Goal: Transaction & Acquisition: Purchase product/service

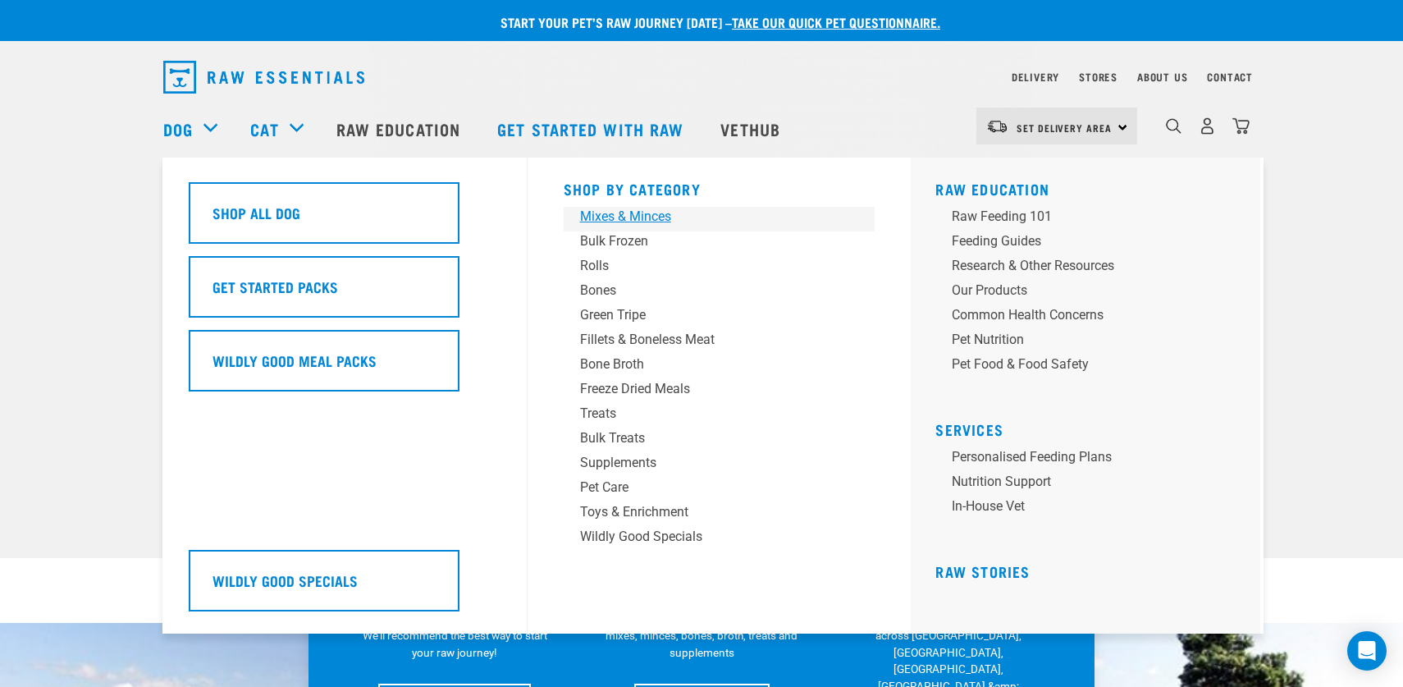
click at [649, 215] on div "Mixes & Minces" at bounding box center [708, 217] width 256 height 20
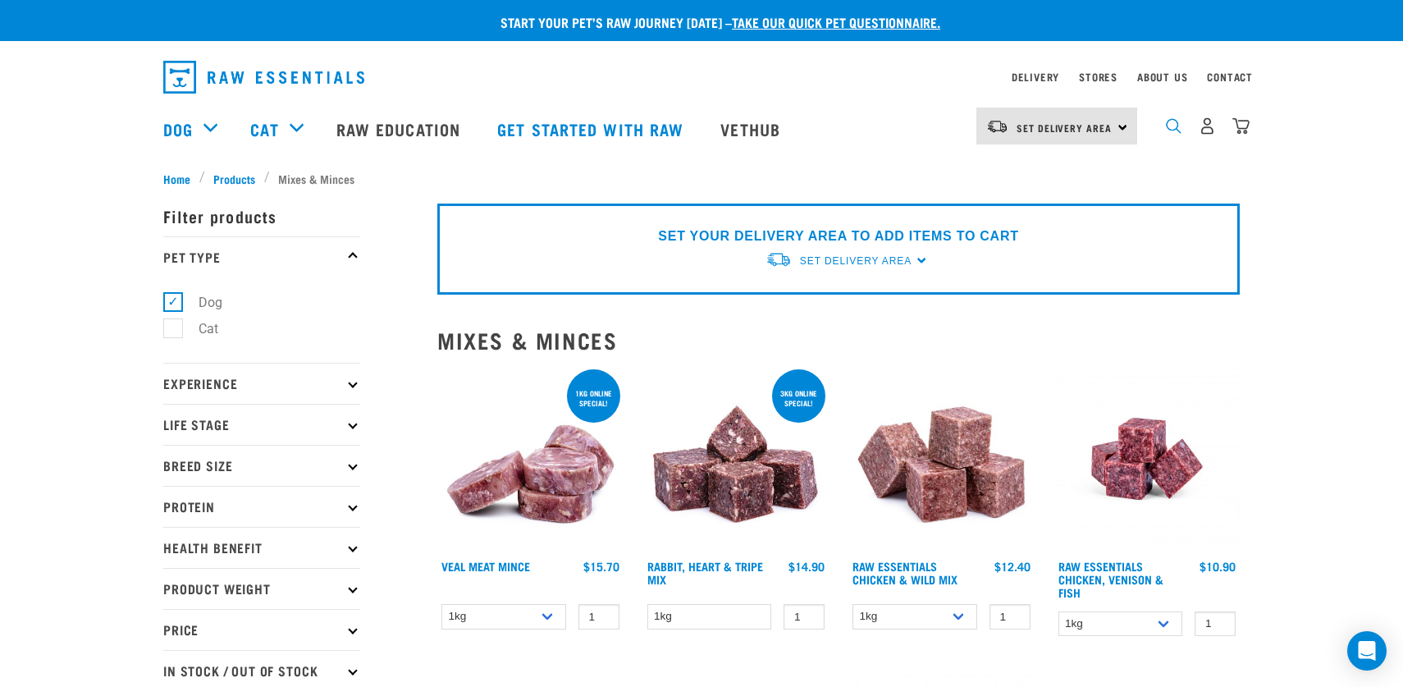
click at [1172, 127] on img "dropdown navigation" at bounding box center [1174, 126] width 16 height 16
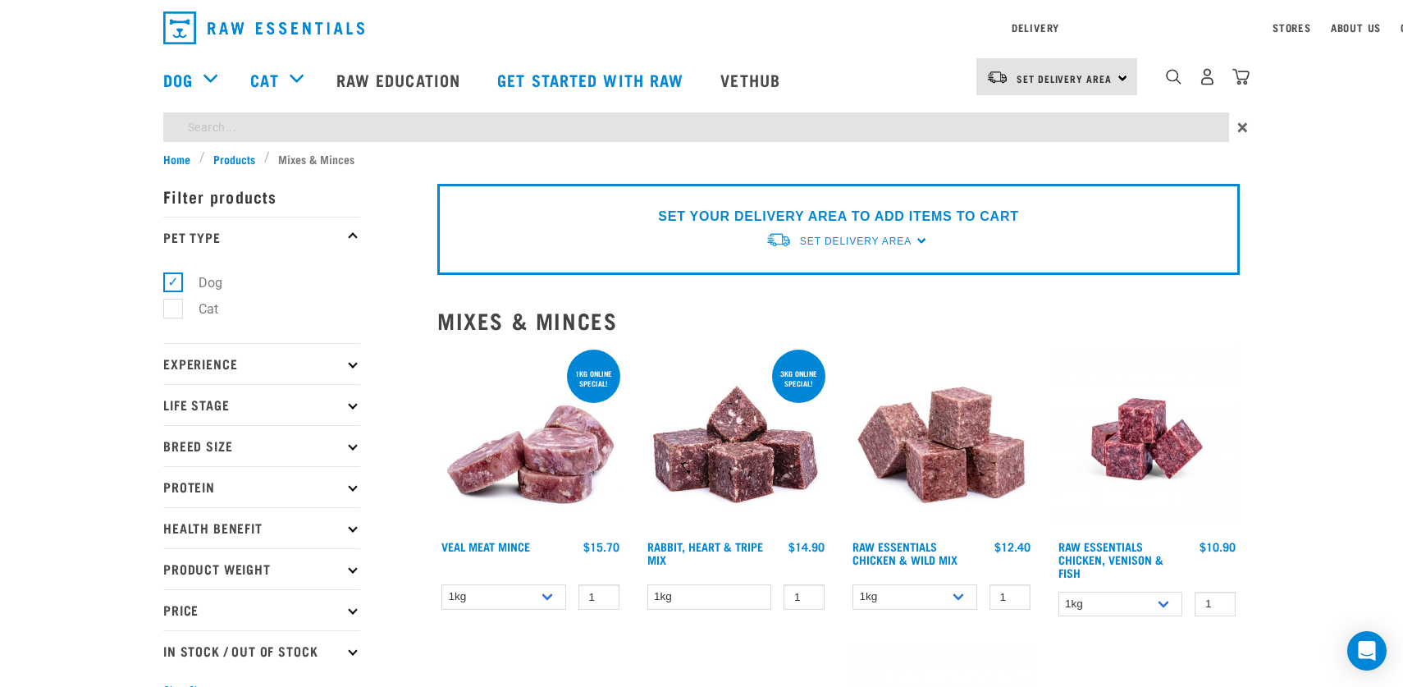
type input "veal and heart"
click at [354, 483] on form "Filter products Pet Type Dog Cat Experience New Raw Feeder Experienced Raw Feed…" at bounding box center [261, 437] width 197 height 523
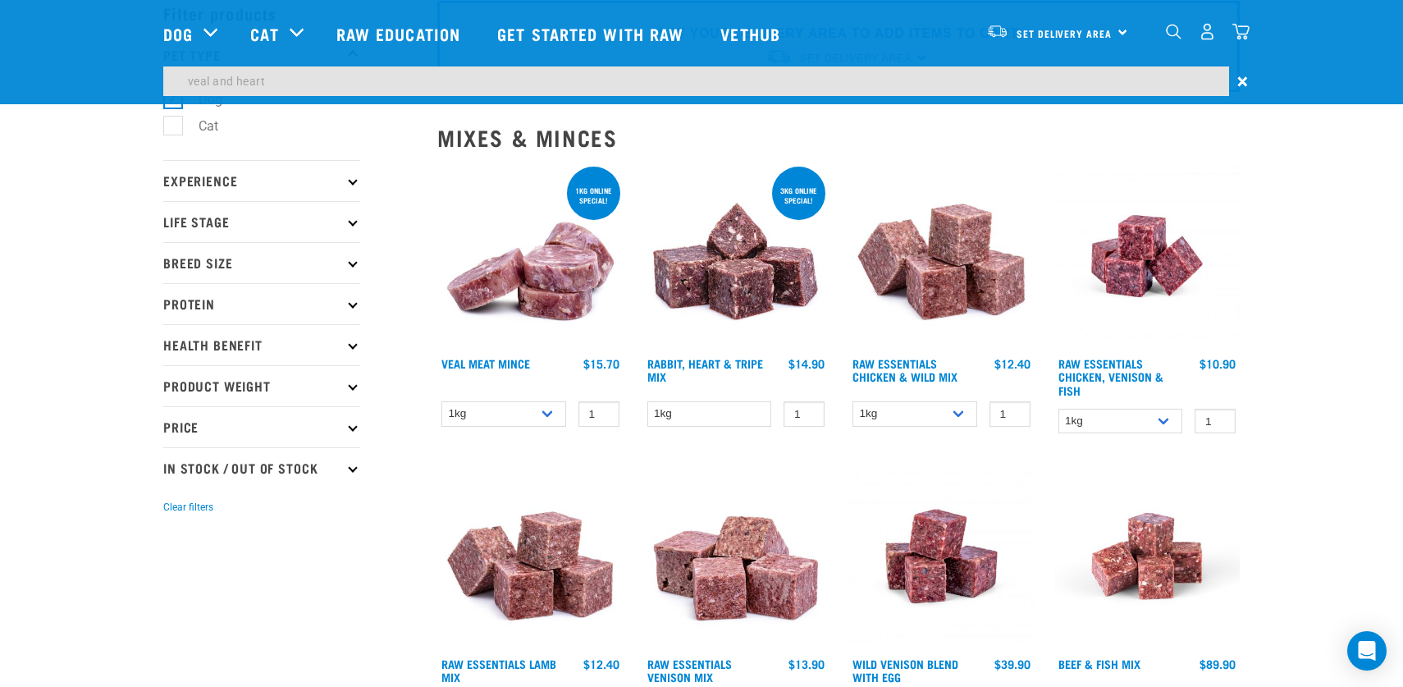
scroll to position [105, 0]
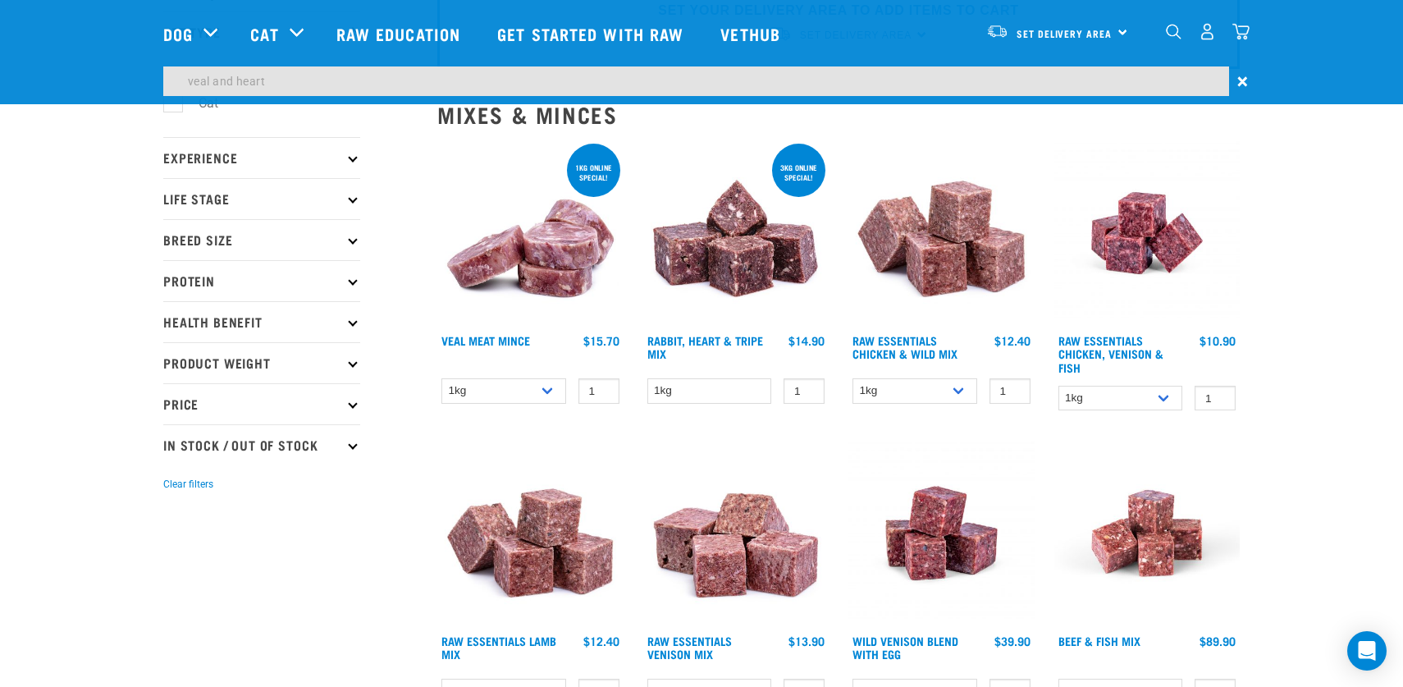
click at [352, 278] on icon at bounding box center [352, 280] width 9 height 9
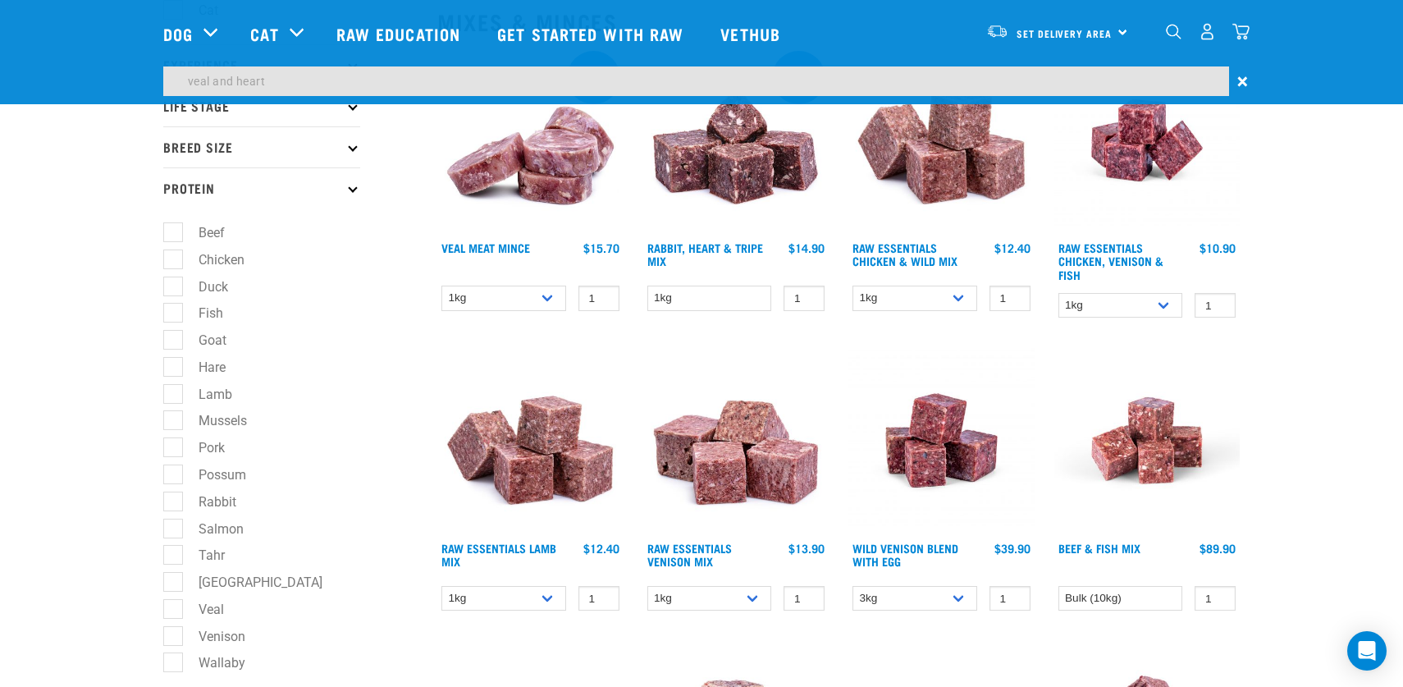
scroll to position [262, 0]
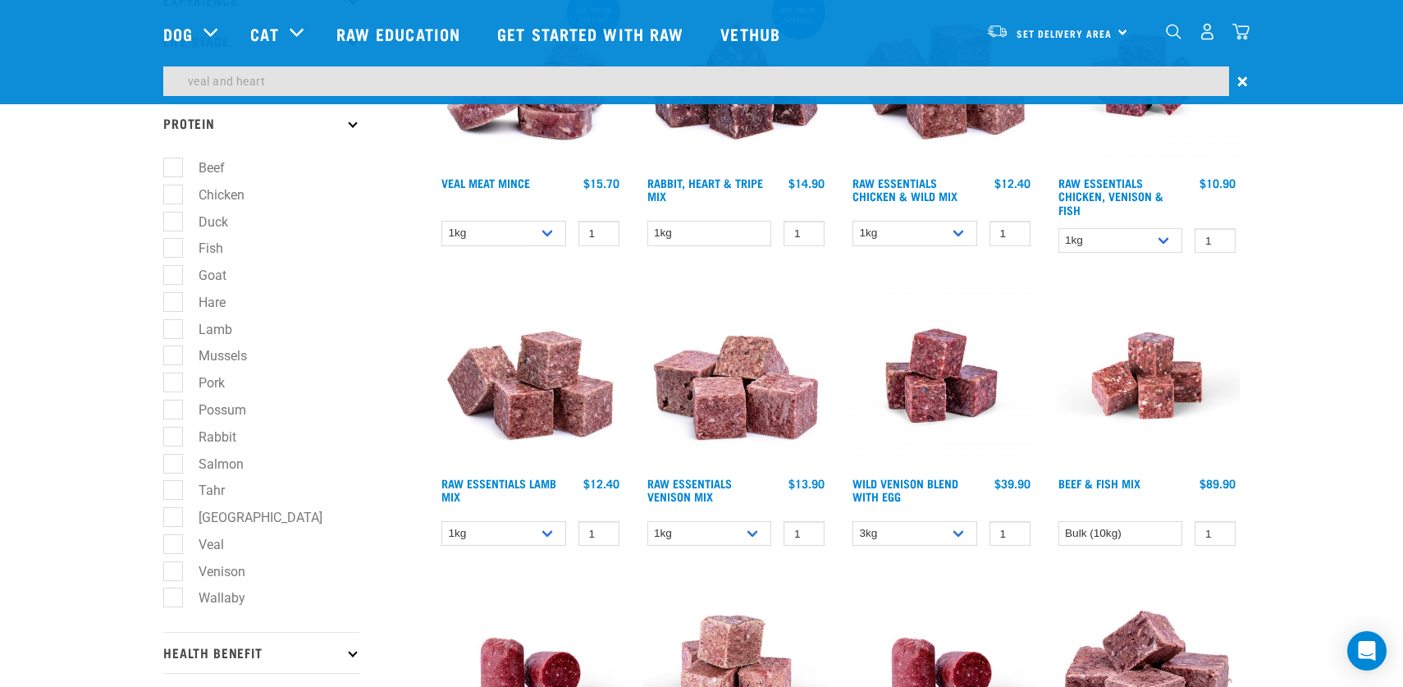
click at [172, 550] on label "Veal" at bounding box center [201, 544] width 58 height 21
click at [171, 546] on input "Veal" at bounding box center [168, 541] width 11 height 11
checkbox input "true"
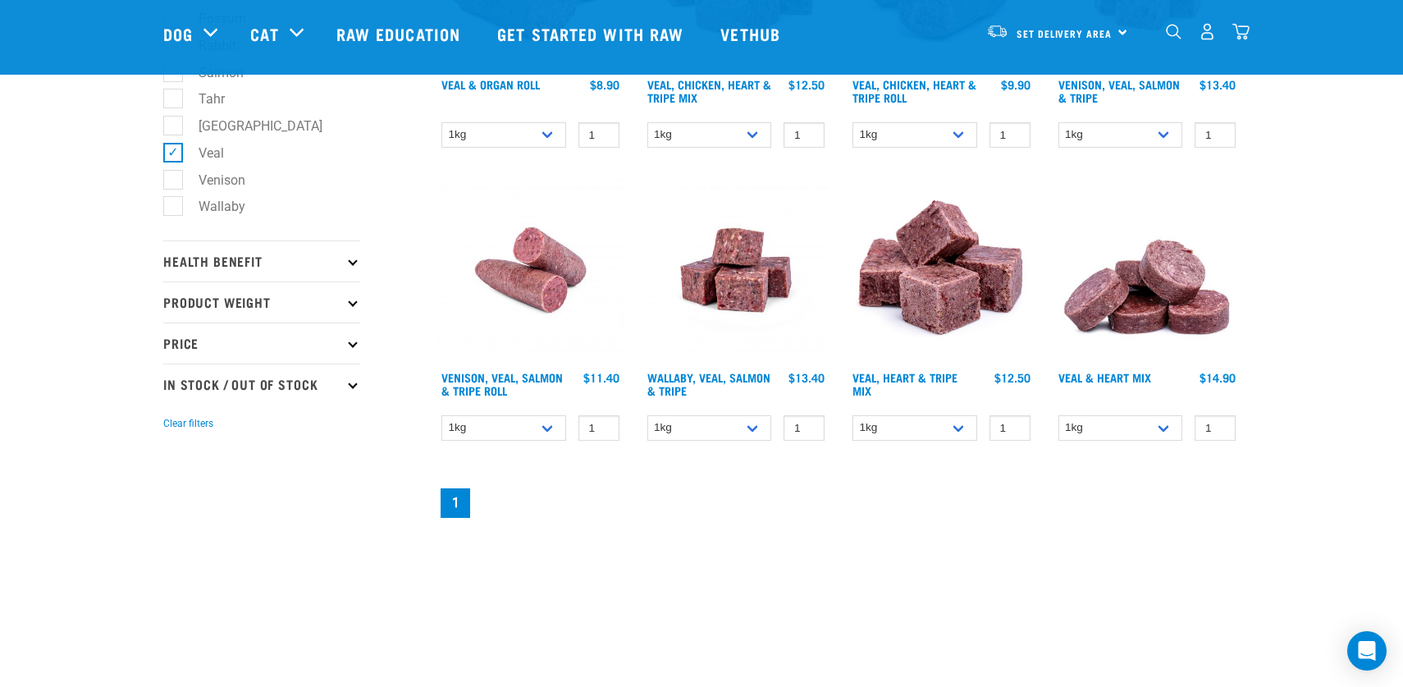
scroll to position [675, 0]
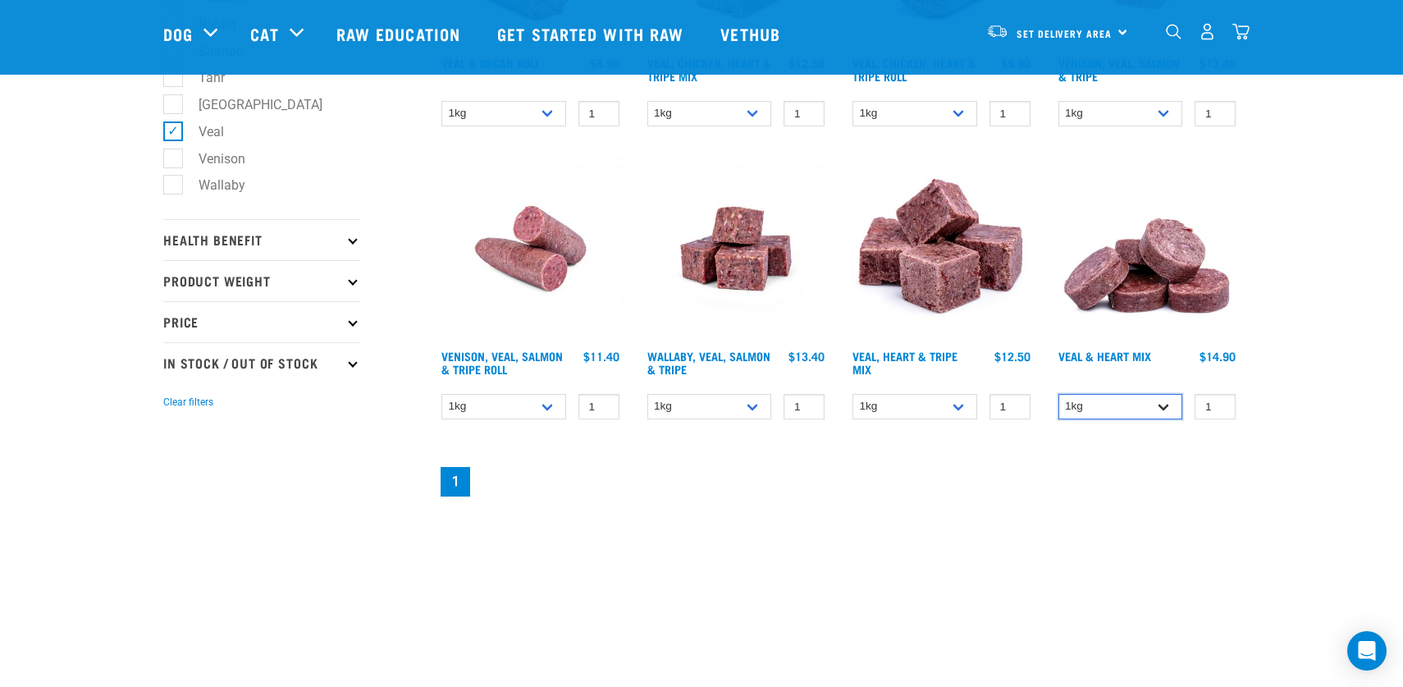
click at [1164, 408] on select "1kg 3kg" at bounding box center [1120, 406] width 125 height 25
click at [1166, 403] on select "1kg 3kg" at bounding box center [1120, 406] width 125 height 25
select select "743"
click at [1058, 394] on select "1kg 3kg" at bounding box center [1120, 406] width 125 height 25
type input "2"
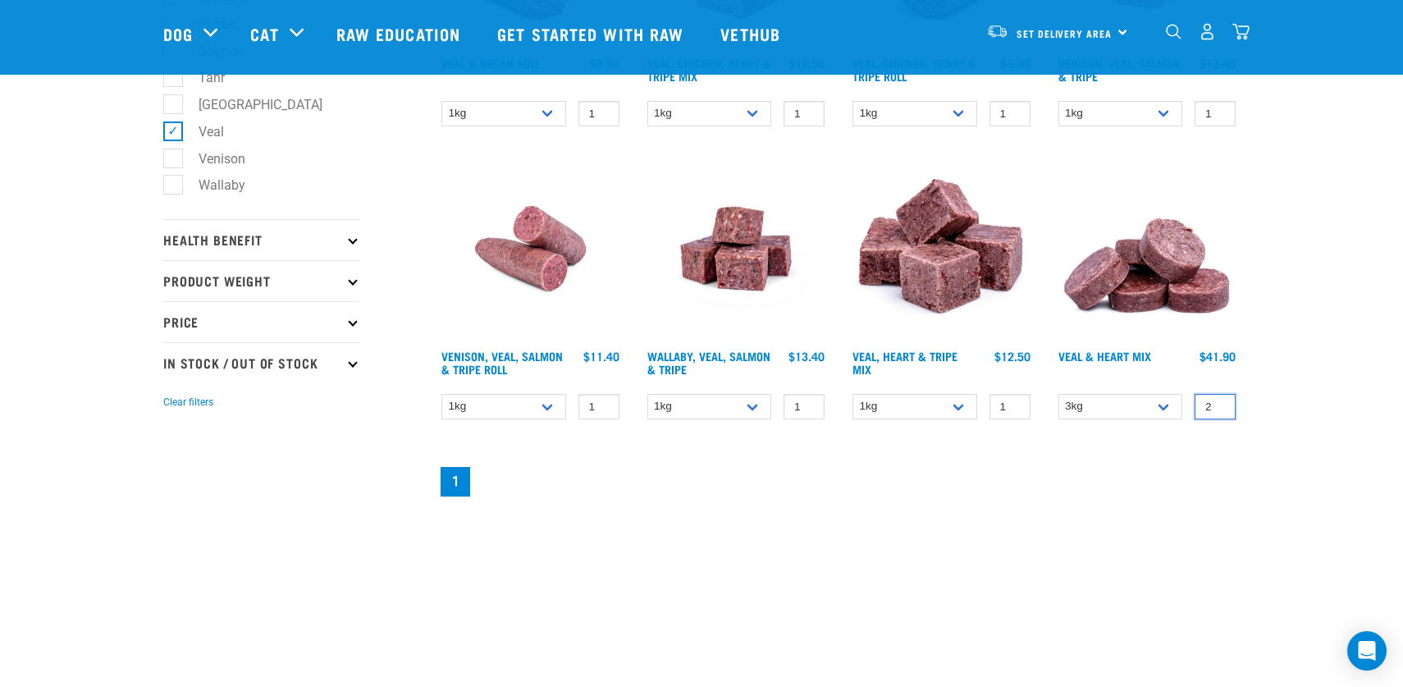
click at [1219, 402] on input "2" at bounding box center [1214, 406] width 41 height 25
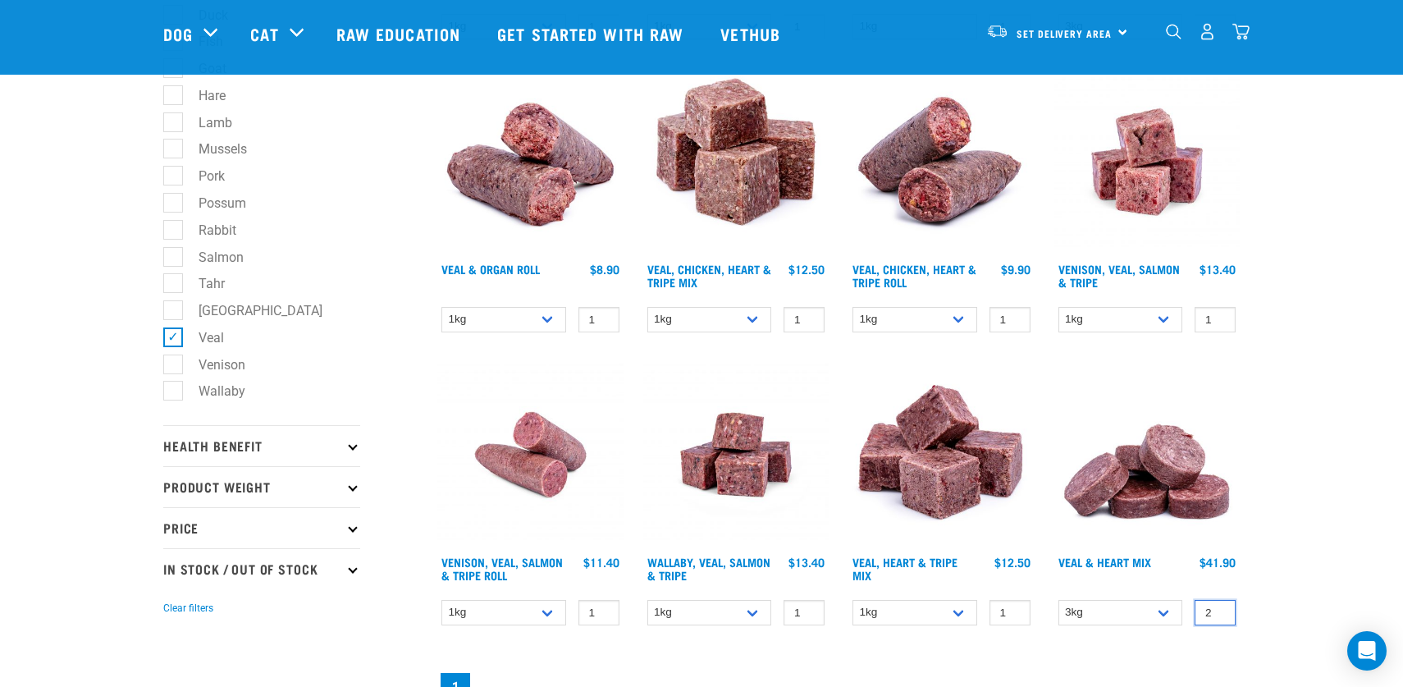
scroll to position [472, 0]
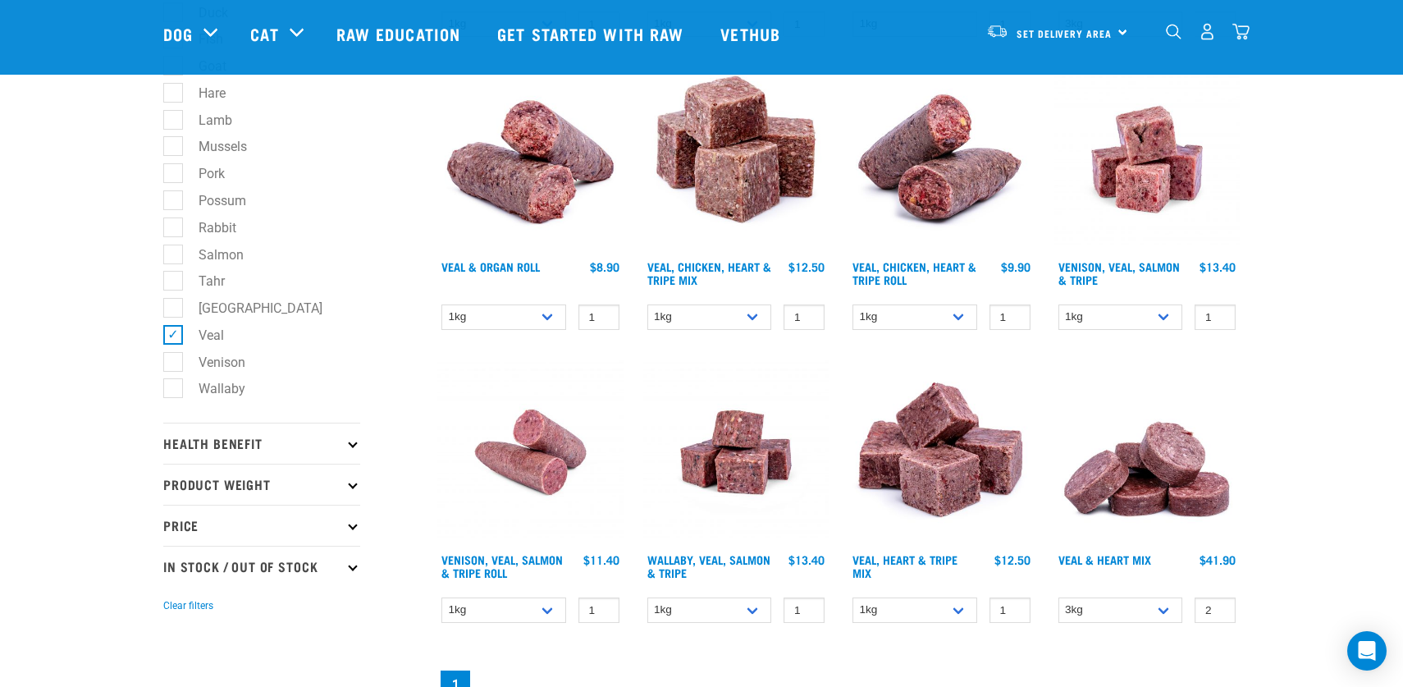
click at [1144, 468] on img at bounding box center [1147, 452] width 186 height 186
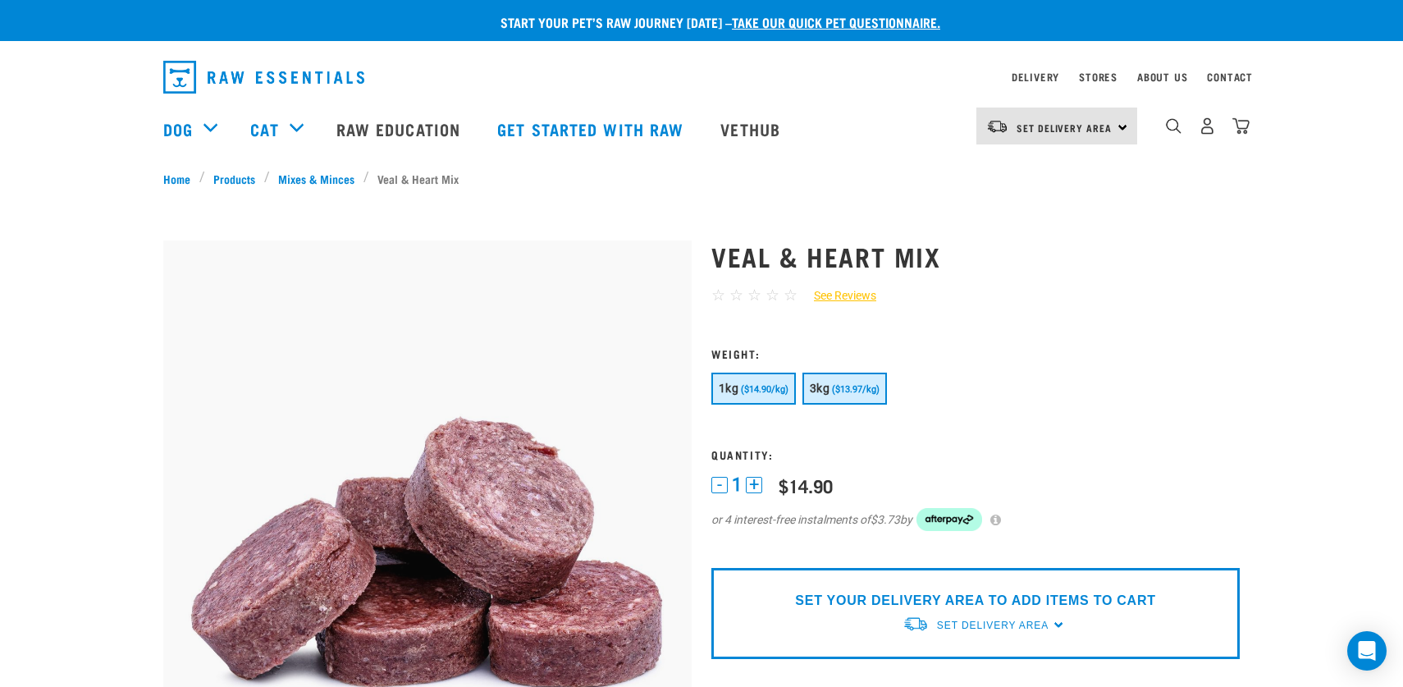
click at [851, 390] on span "($13.97/kg)" at bounding box center [856, 389] width 48 height 11
click at [757, 482] on button "+" at bounding box center [754, 485] width 16 height 16
click at [1052, 623] on div "SET YOUR DELIVERY AREA TO ADD ITEMS TO CART Set Delivery Area North Island Sout…" at bounding box center [975, 613] width 528 height 91
click at [1067, 598] on p "SET YOUR DELIVERY AREA TO ADD ITEMS TO CART" at bounding box center [975, 601] width 360 height 20
click at [1124, 126] on div "Set Delivery Area North Island South Island" at bounding box center [1056, 125] width 161 height 37
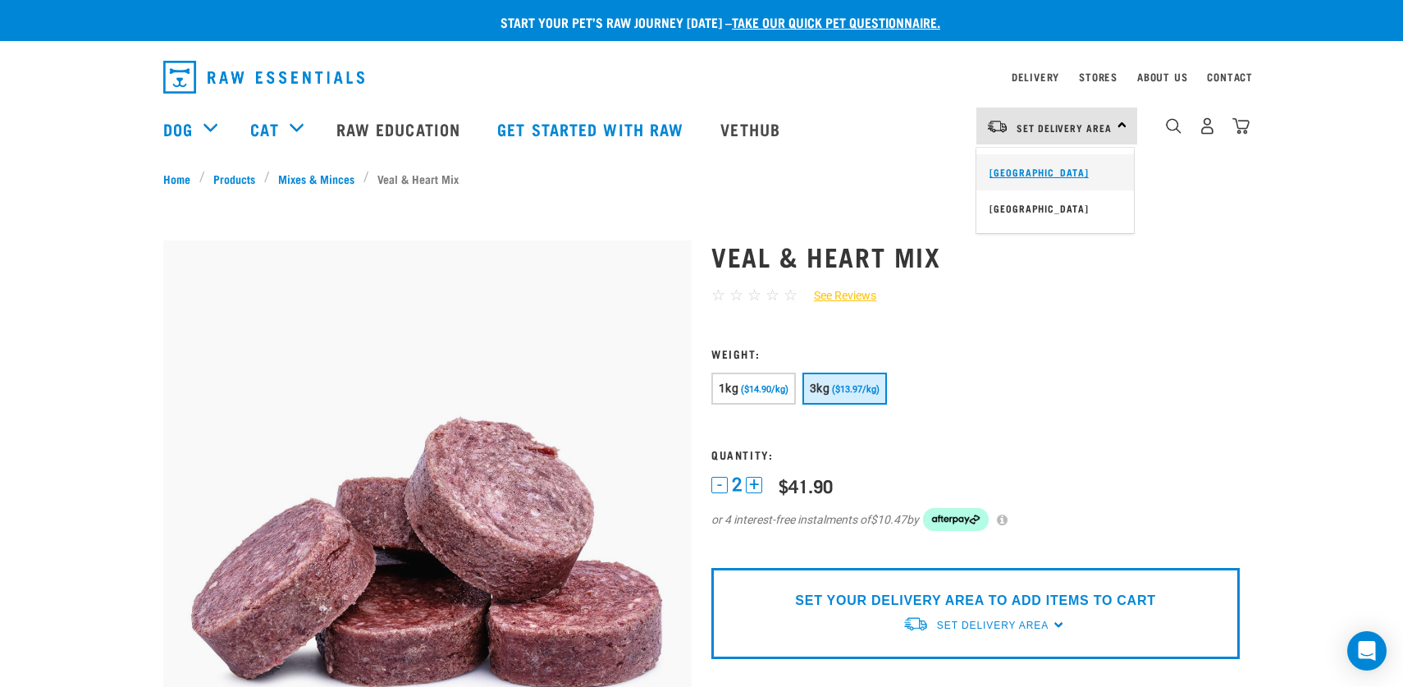
click at [1047, 160] on link "[GEOGRAPHIC_DATA]" at bounding box center [1054, 172] width 157 height 36
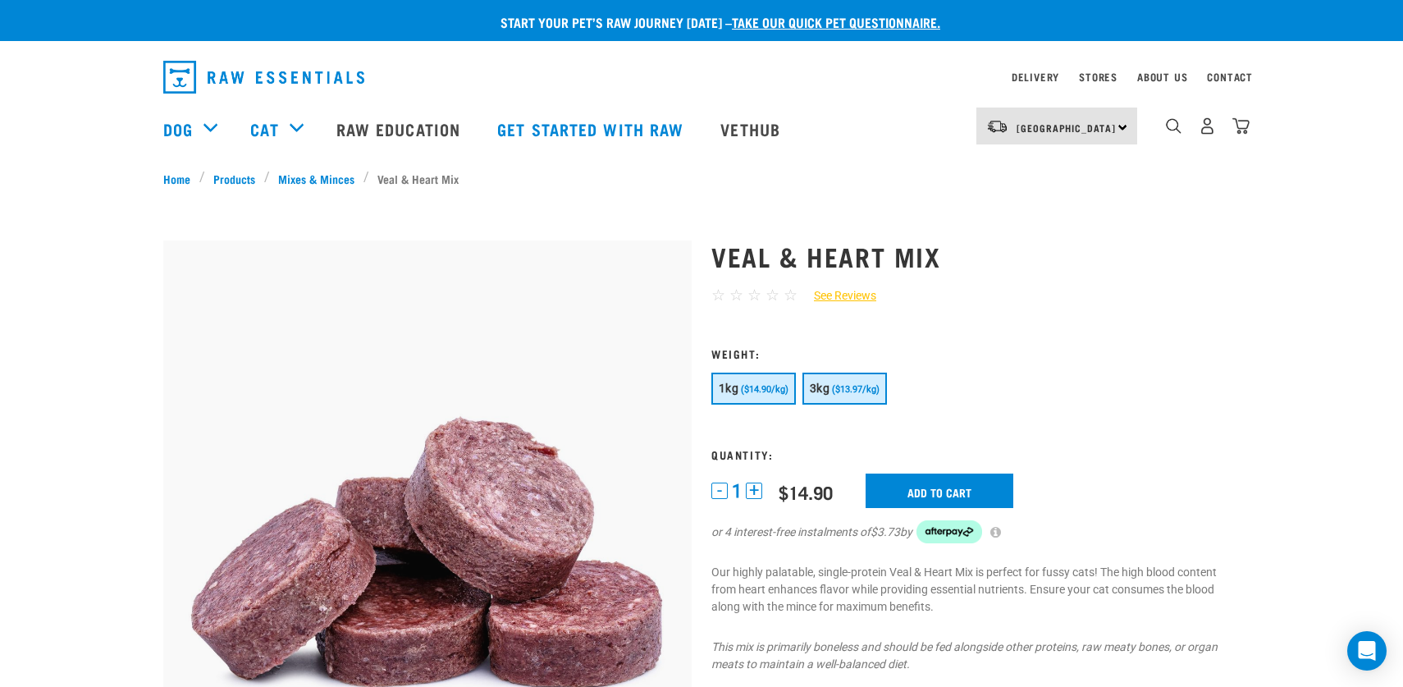
click at [839, 380] on button "3kg ($13.97/kg)" at bounding box center [844, 388] width 84 height 32
click at [755, 493] on button "+" at bounding box center [754, 490] width 16 height 16
click at [938, 486] on input "Add to cart" at bounding box center [939, 490] width 148 height 34
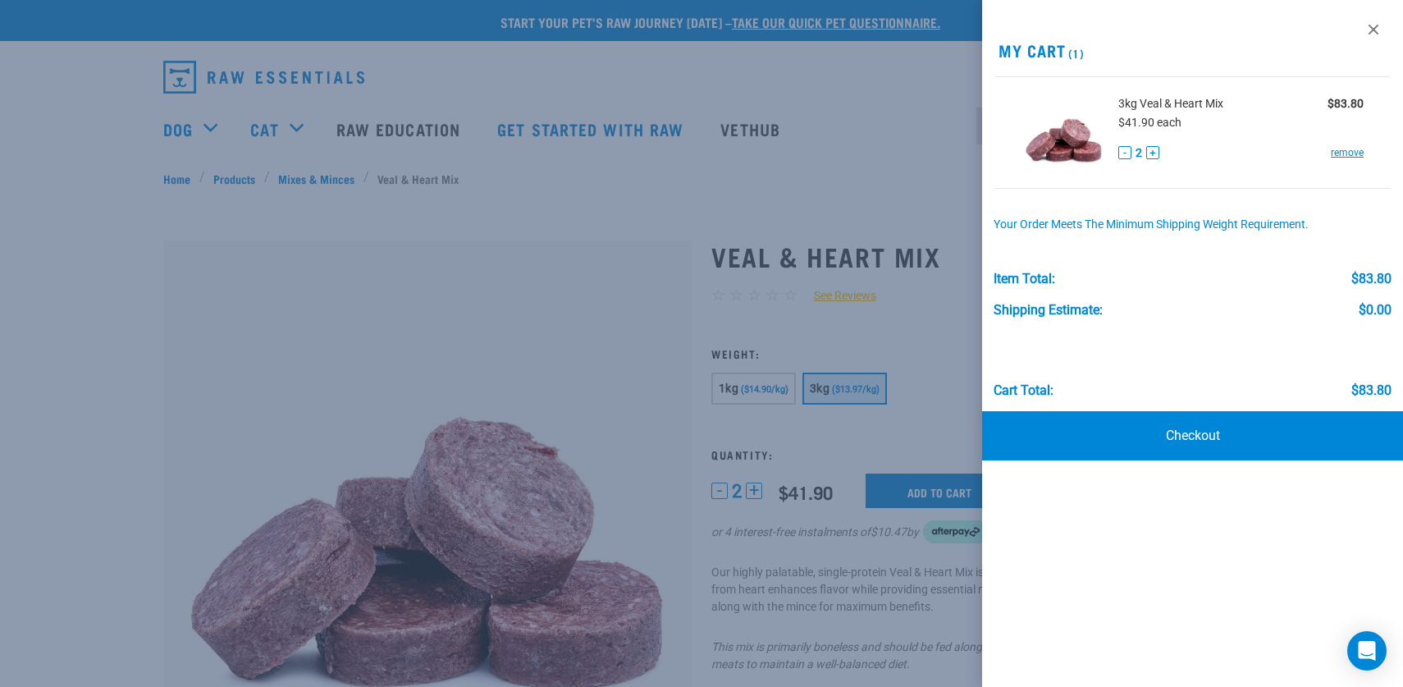
click at [724, 179] on div at bounding box center [701, 343] width 1403 height 687
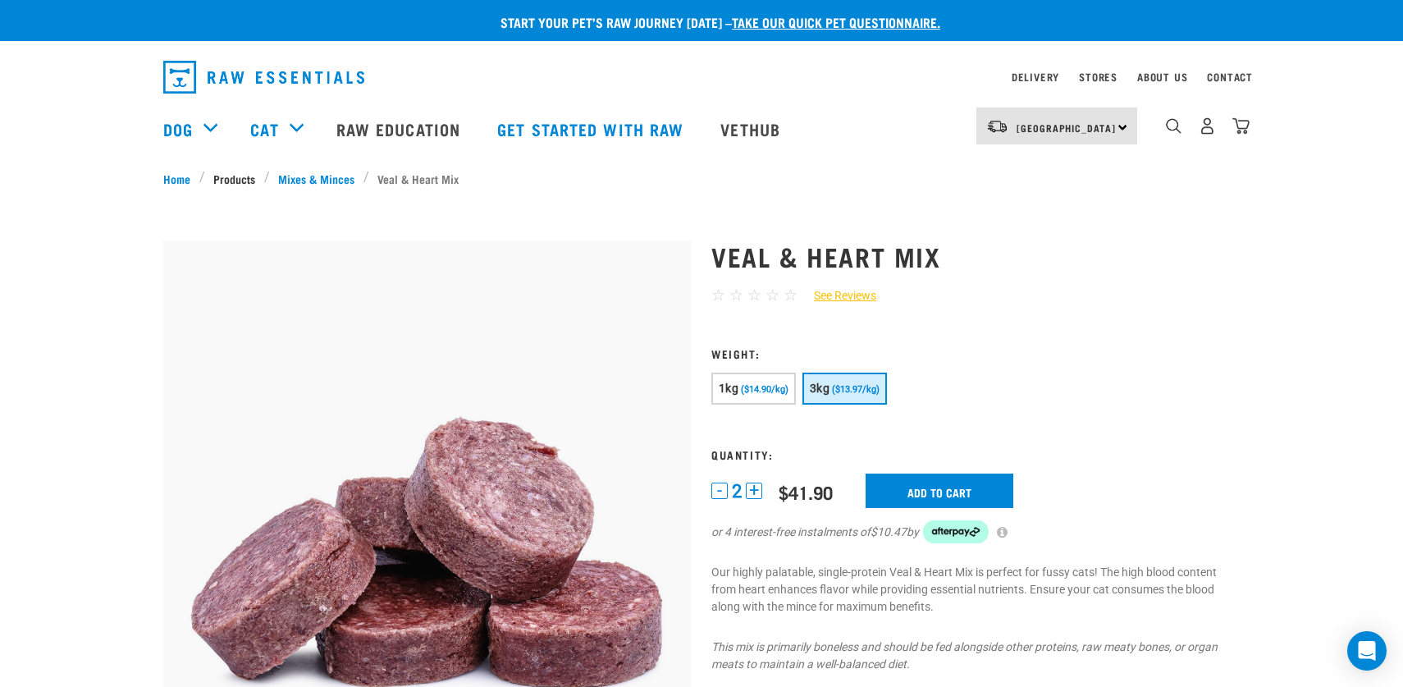
click at [240, 176] on link "Products" at bounding box center [234, 178] width 59 height 17
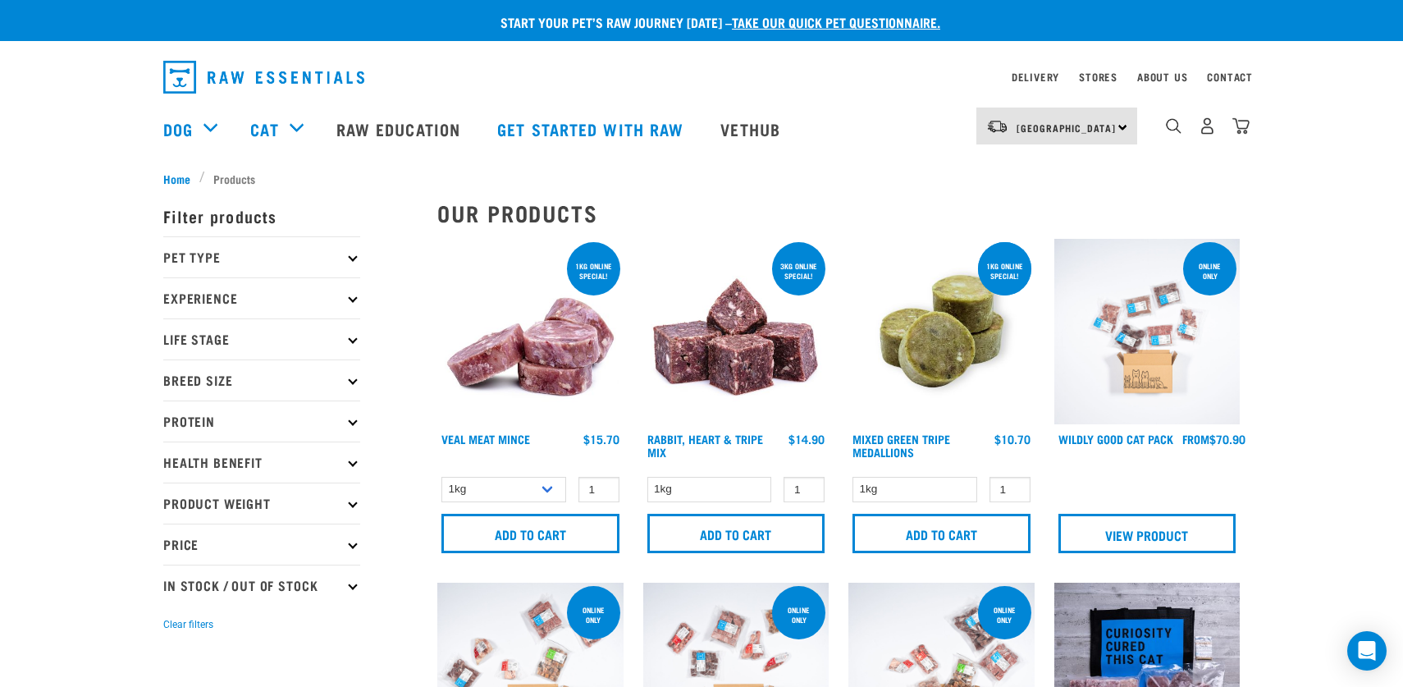
click at [349, 423] on p "Protein" at bounding box center [261, 420] width 197 height 41
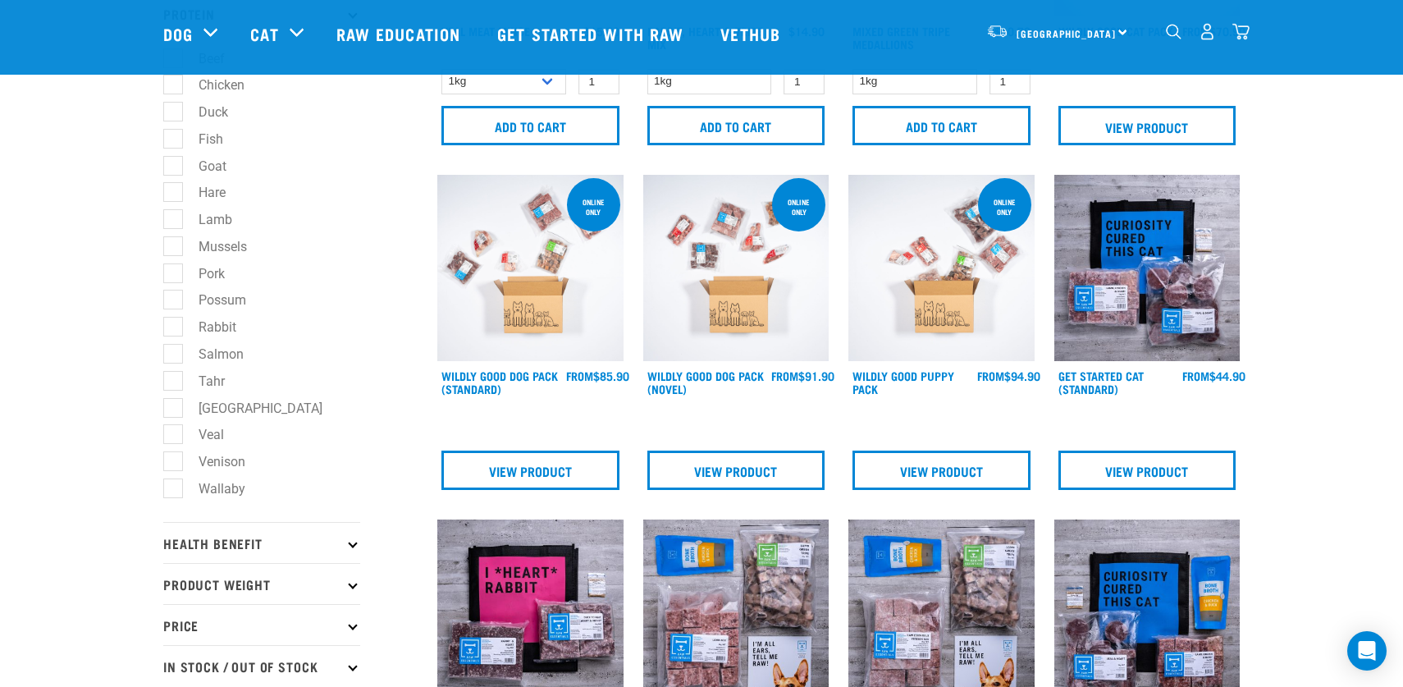
scroll to position [288, 0]
click at [176, 460] on label "Venison" at bounding box center [212, 460] width 80 height 21
click at [174, 460] on input "Venison" at bounding box center [168, 457] width 11 height 11
checkbox input "true"
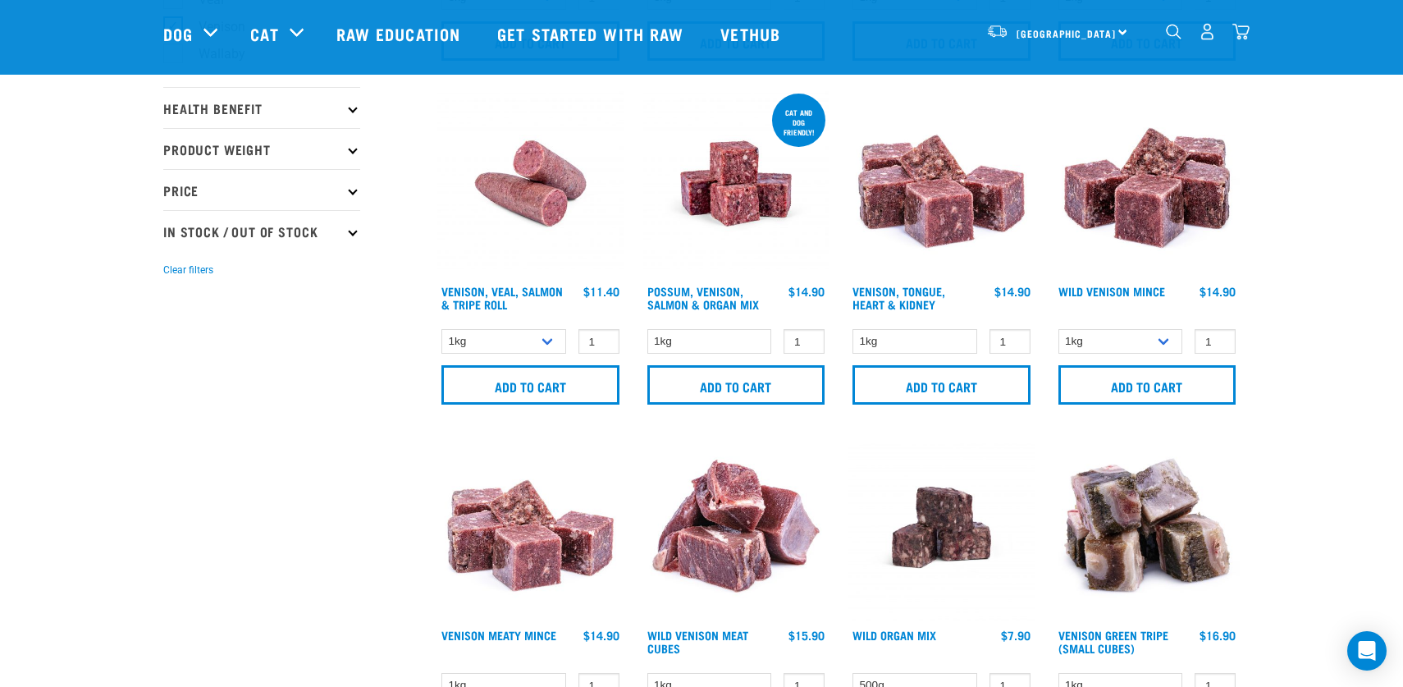
scroll to position [714, 0]
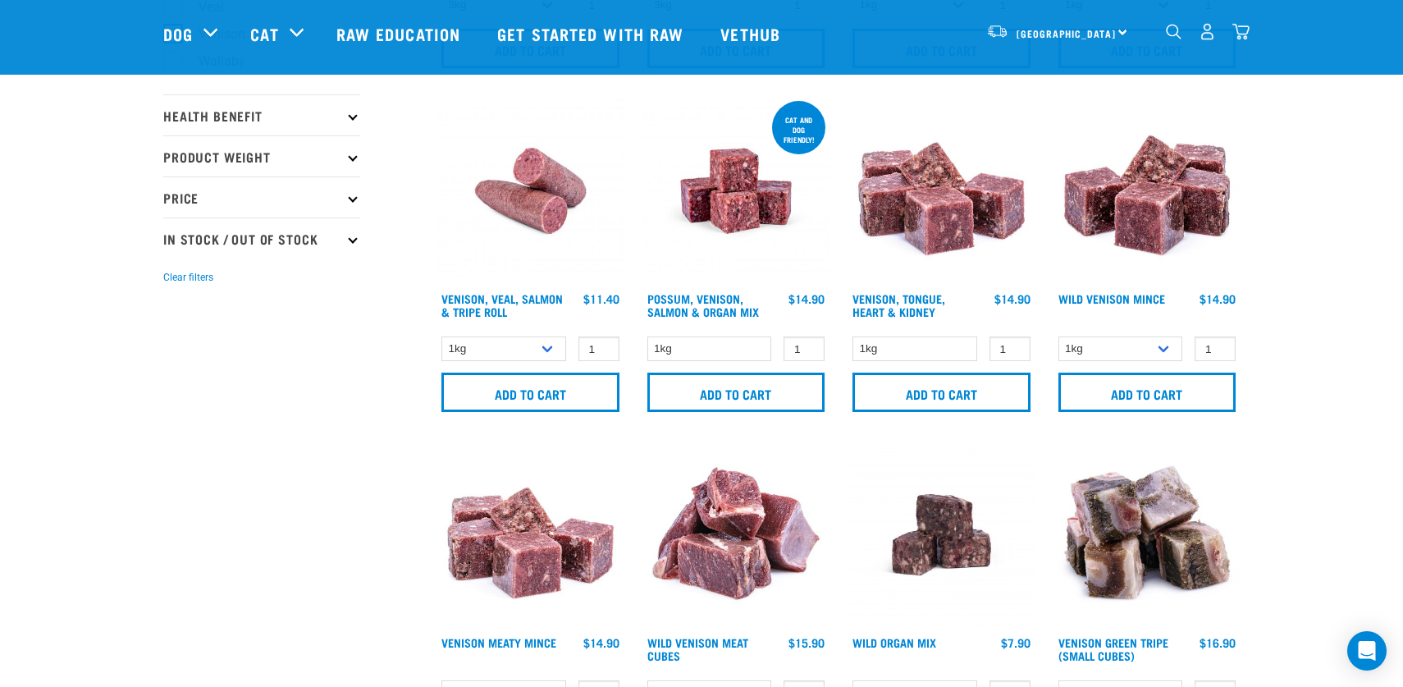
click at [935, 208] on img at bounding box center [941, 191] width 186 height 186
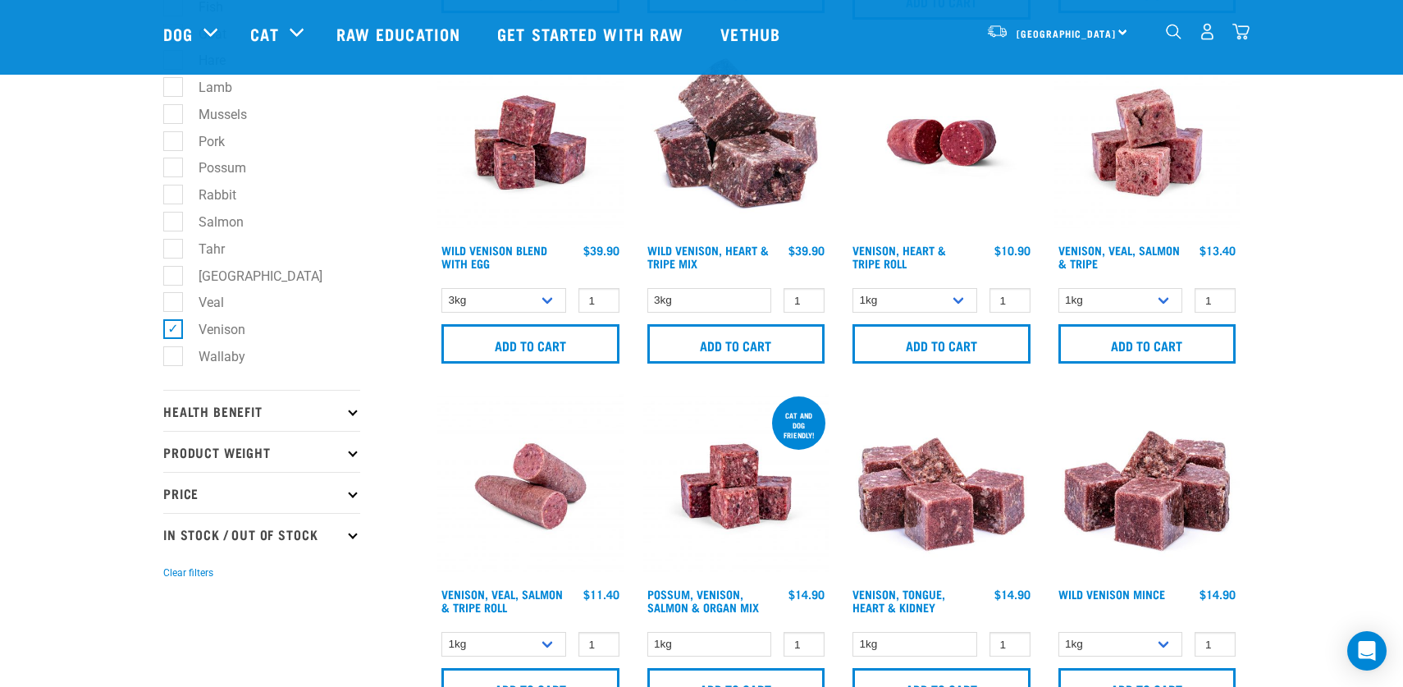
scroll to position [417, 0]
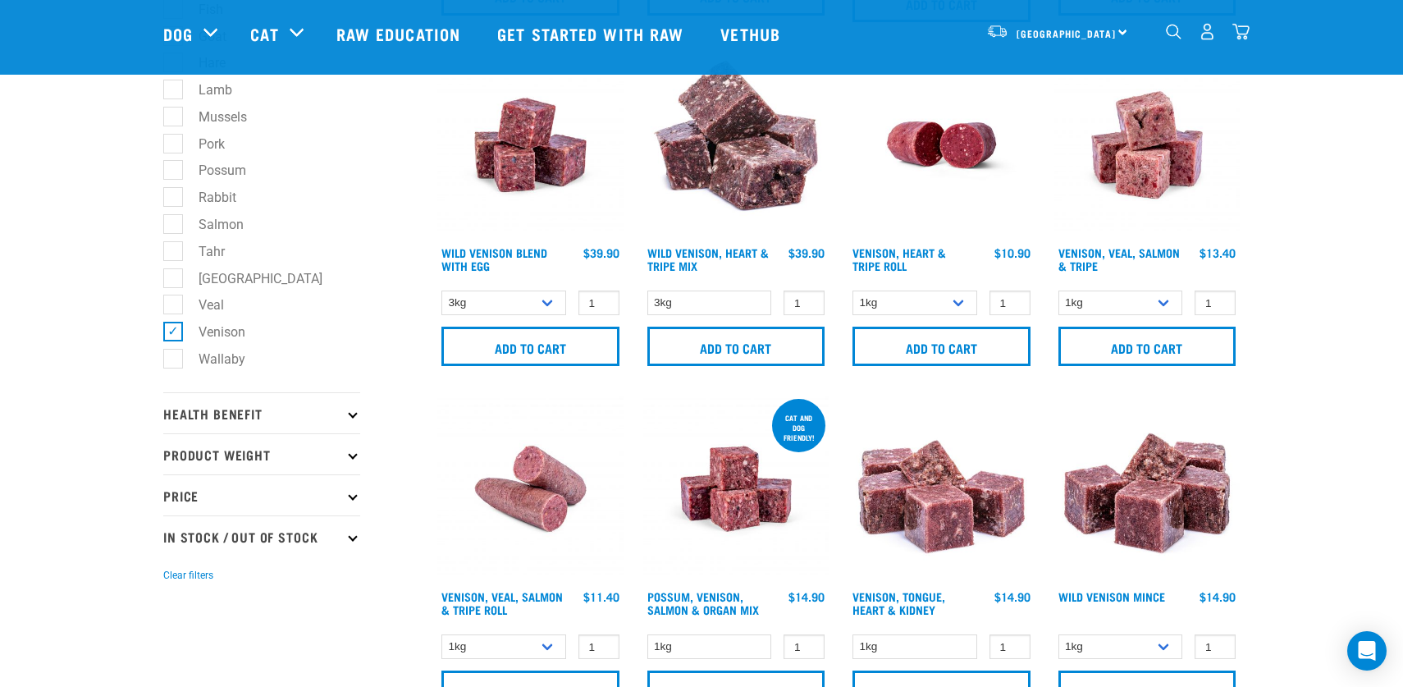
click at [739, 167] on img at bounding box center [736, 145] width 186 height 186
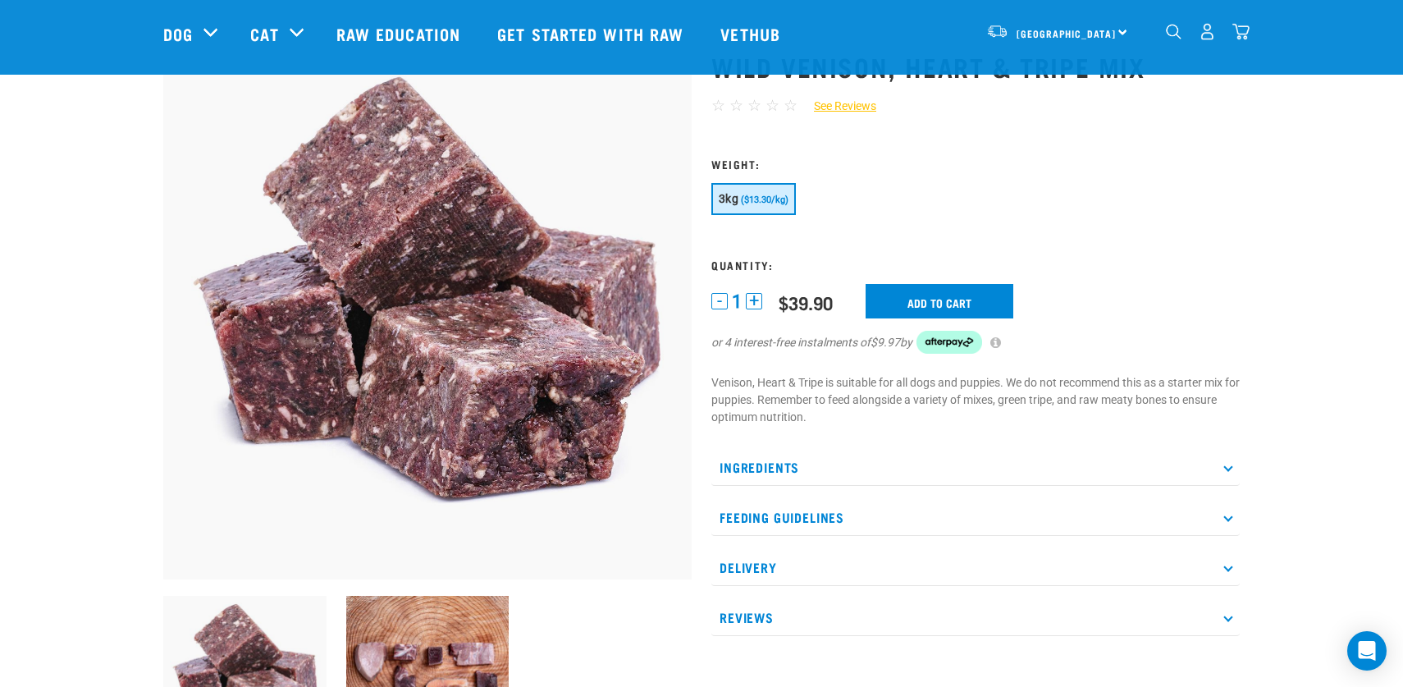
scroll to position [68, 0]
click at [1230, 467] on icon at bounding box center [1227, 467] width 9 height 9
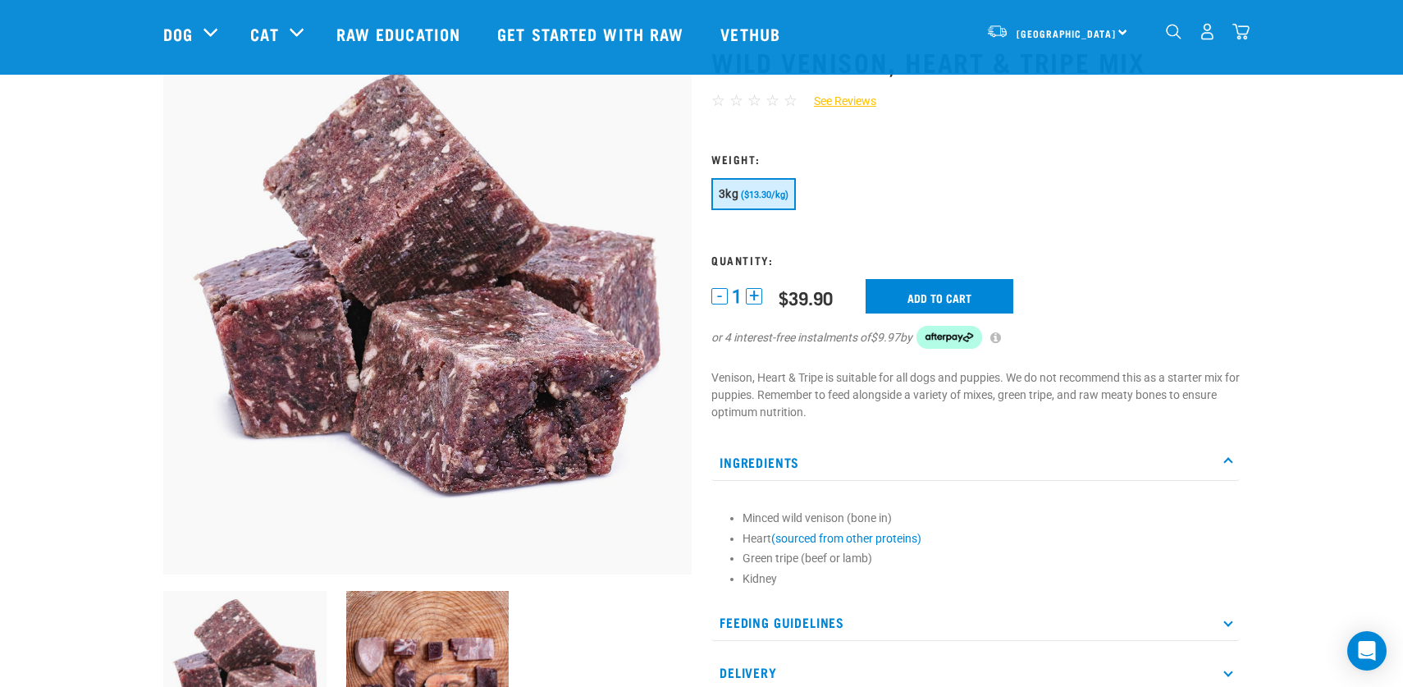
scroll to position [69, 0]
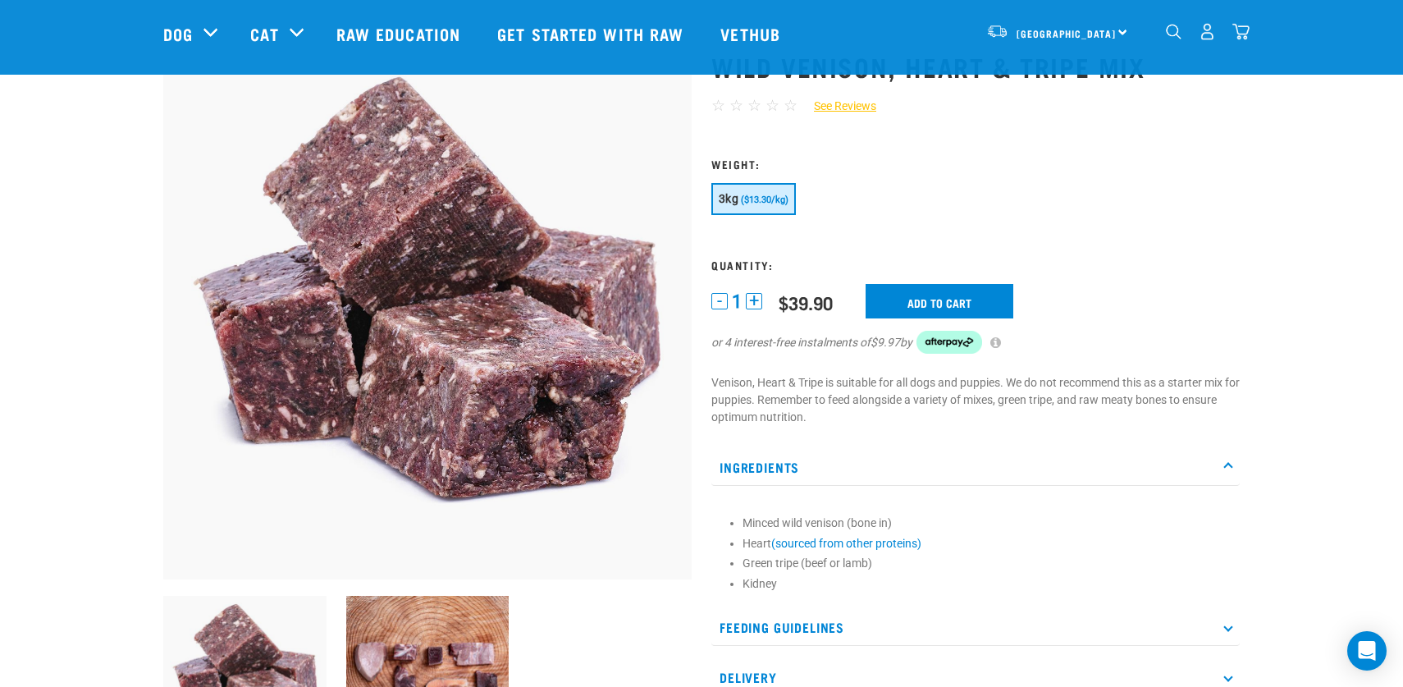
click at [757, 302] on button "+" at bounding box center [754, 301] width 16 height 16
click at [947, 300] on input "Add to cart" at bounding box center [939, 301] width 148 height 34
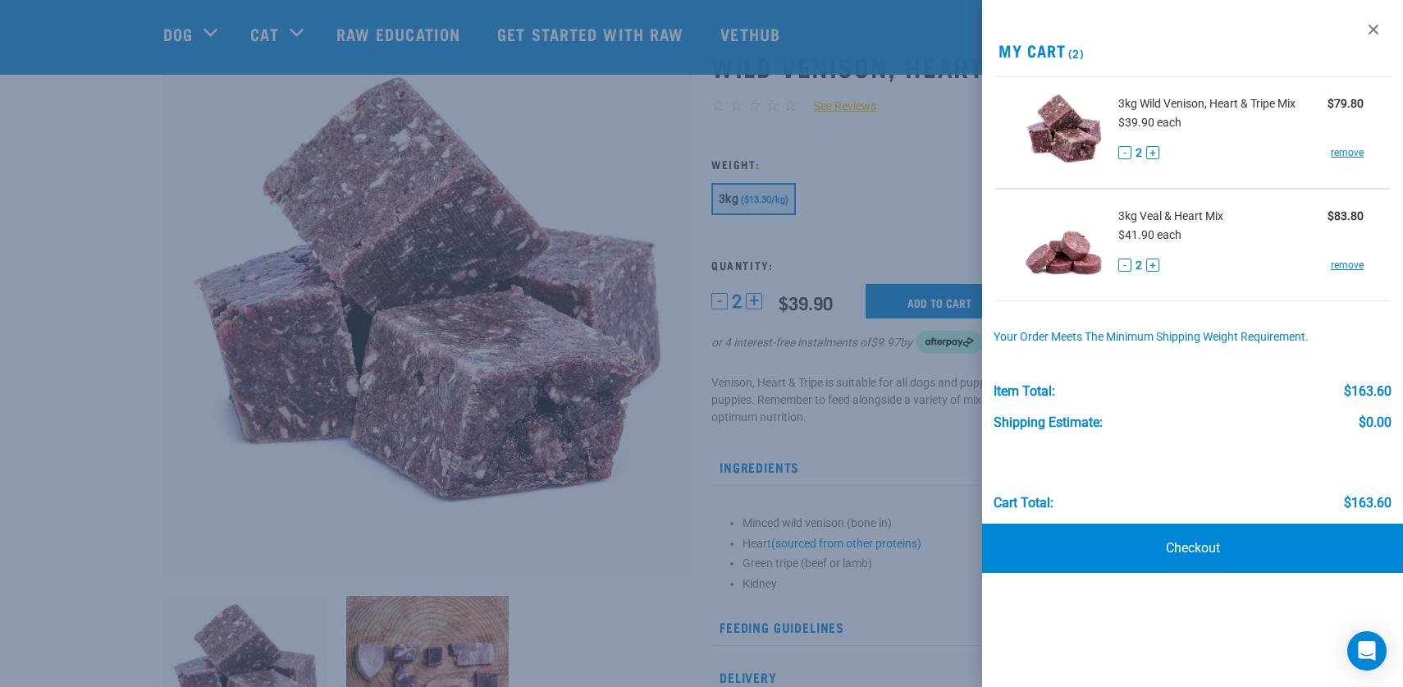
click at [877, 185] on div at bounding box center [701, 343] width 1403 height 687
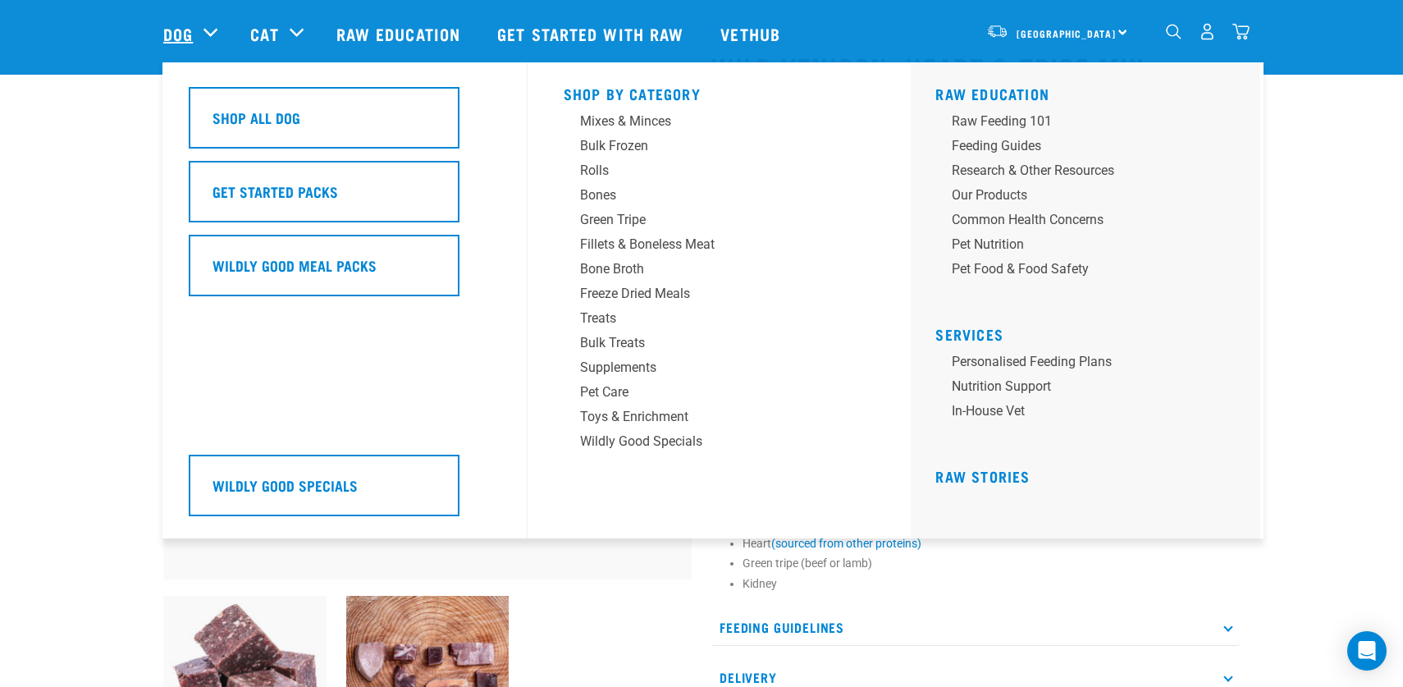
click at [180, 30] on link "Dog" at bounding box center [178, 33] width 30 height 25
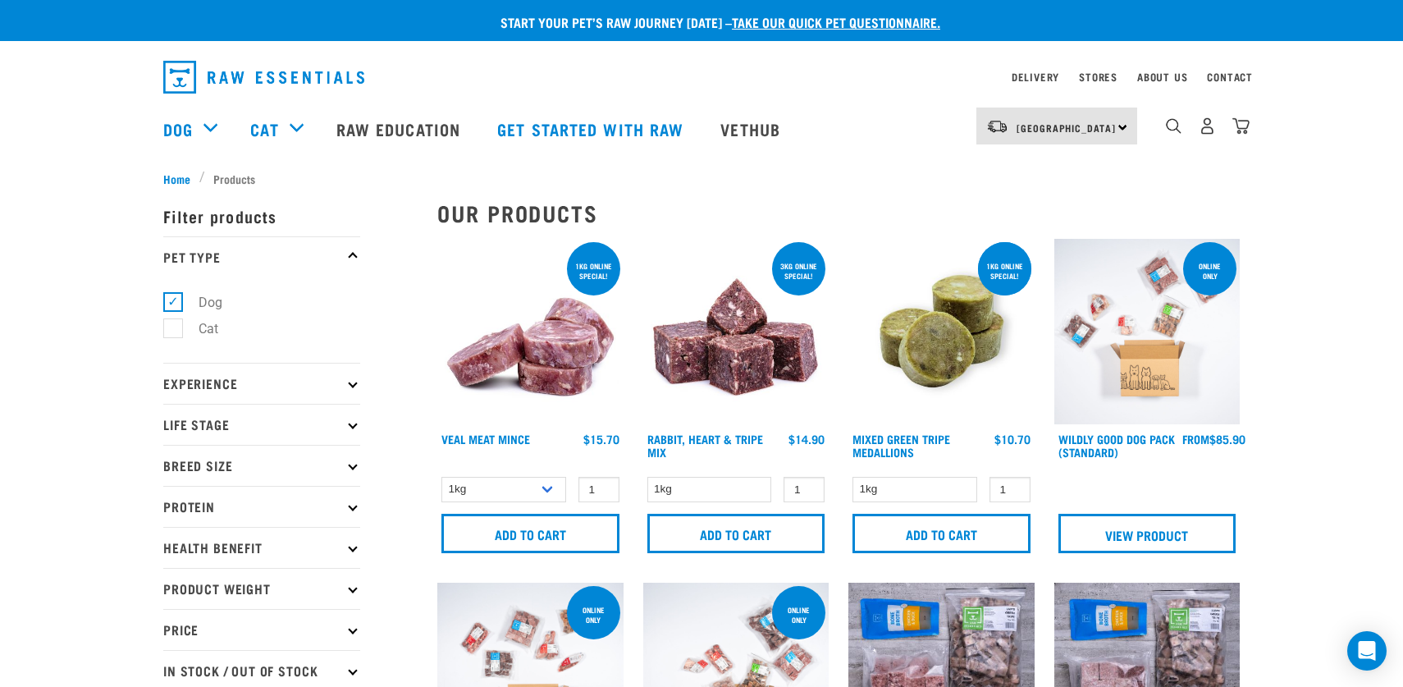
click at [216, 505] on p "Protein" at bounding box center [261, 506] width 197 height 41
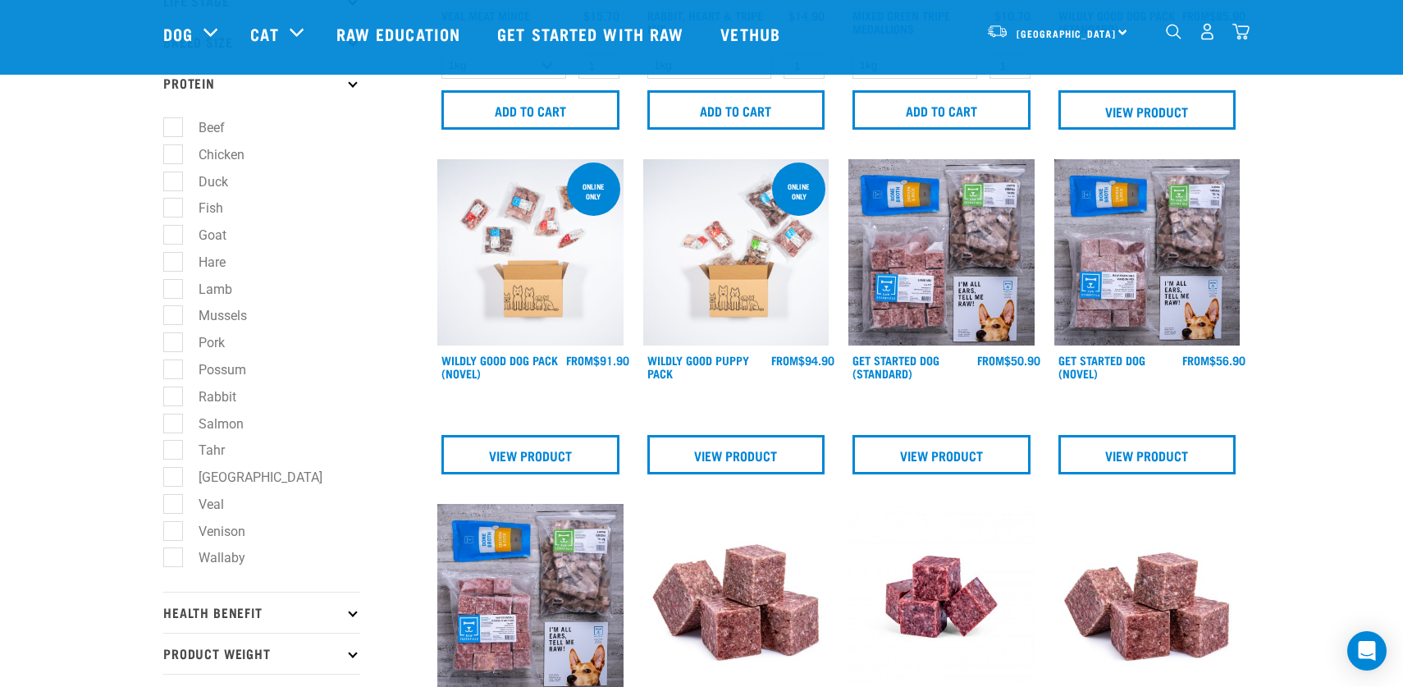
scroll to position [304, 0]
click at [177, 293] on label "Lamb" at bounding box center [205, 288] width 66 height 21
click at [174, 290] on input "Lamb" at bounding box center [168, 285] width 11 height 11
checkbox input "true"
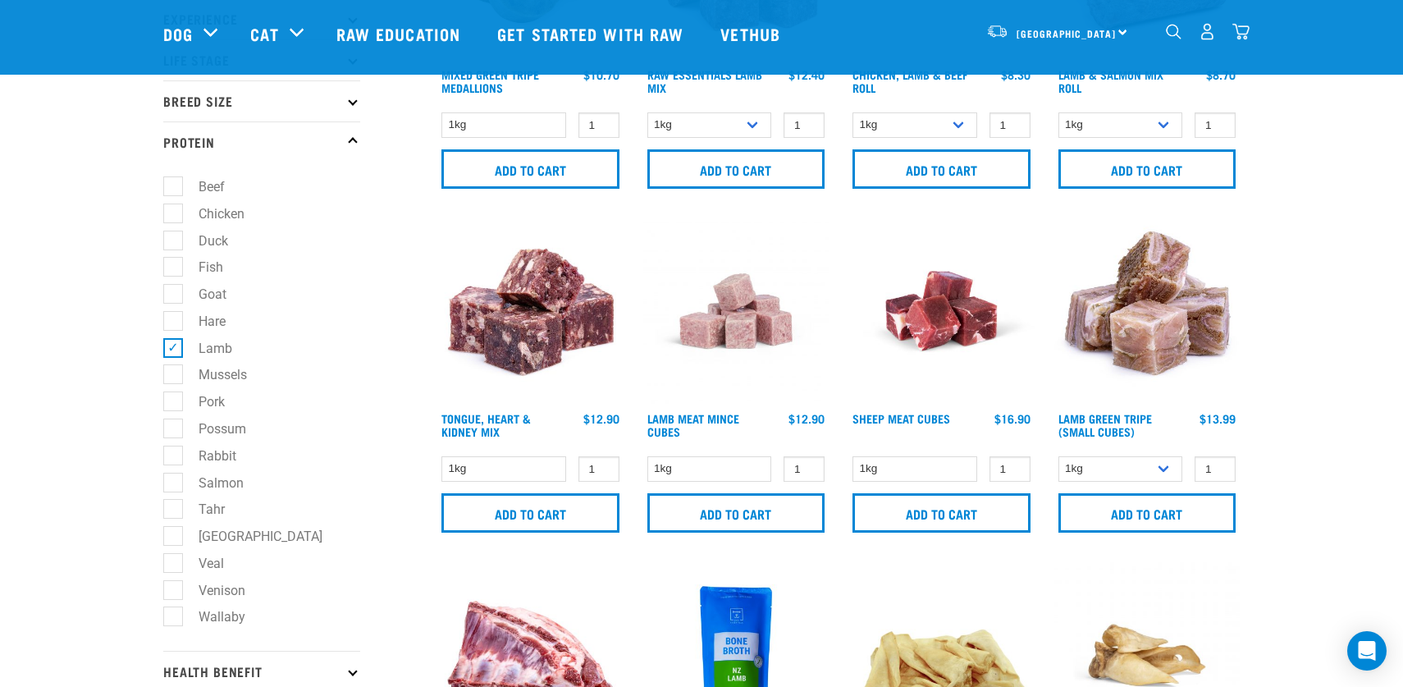
scroll to position [244, 0]
click at [176, 348] on label "Lamb" at bounding box center [205, 347] width 66 height 21
click at [174, 348] on input "Lamb" at bounding box center [168, 344] width 11 height 11
checkbox input "false"
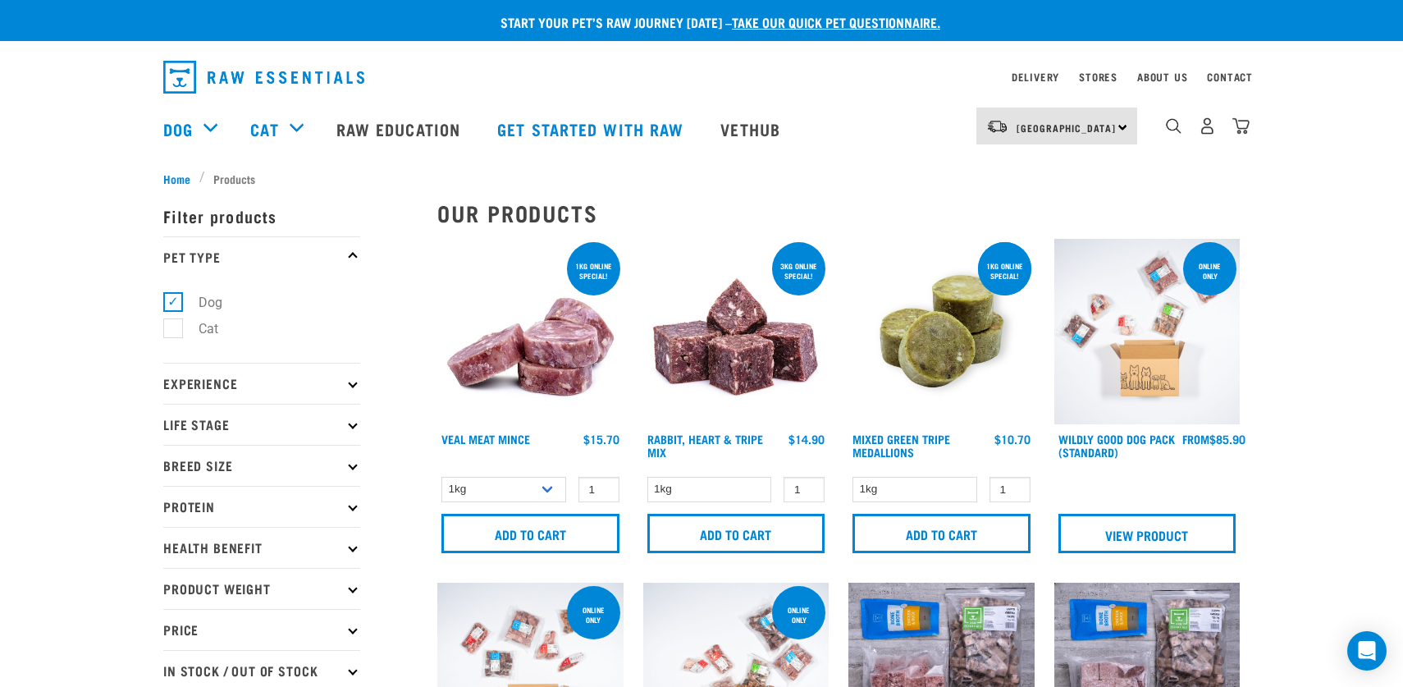
click at [352, 509] on icon at bounding box center [352, 505] width 9 height 9
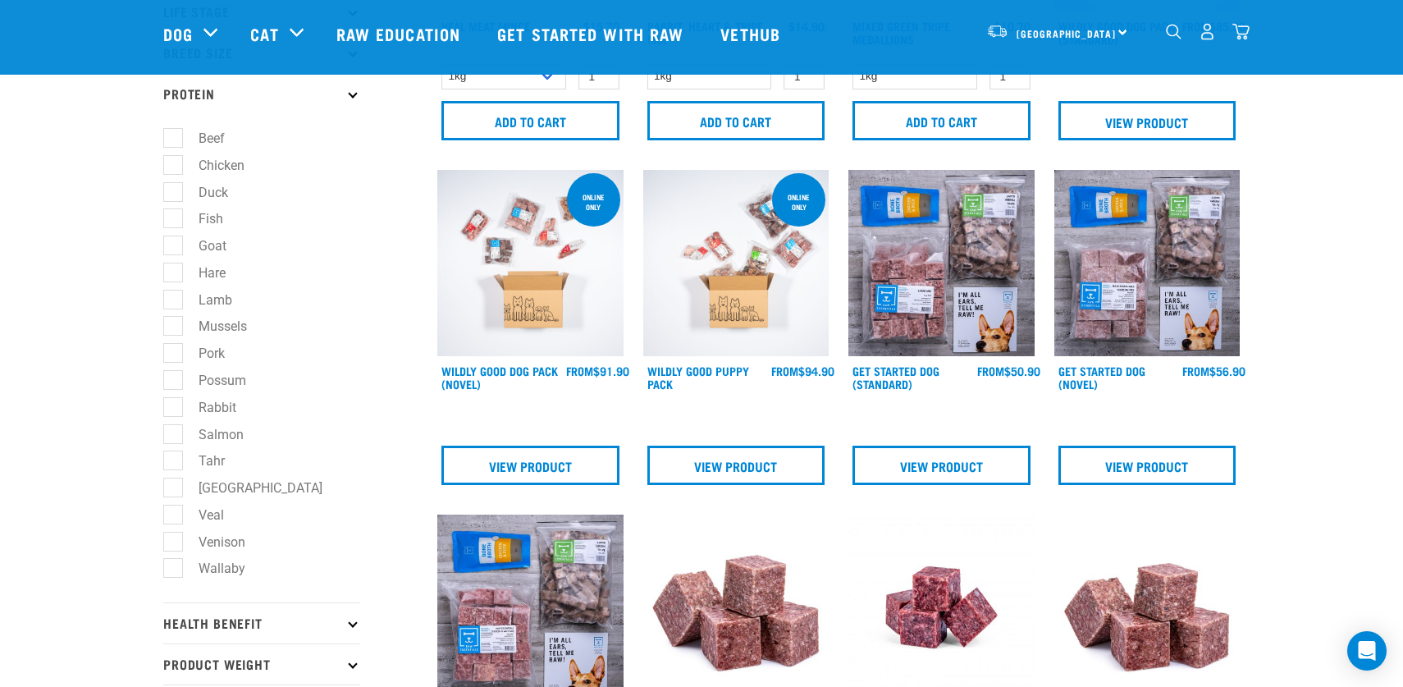
scroll to position [297, 0]
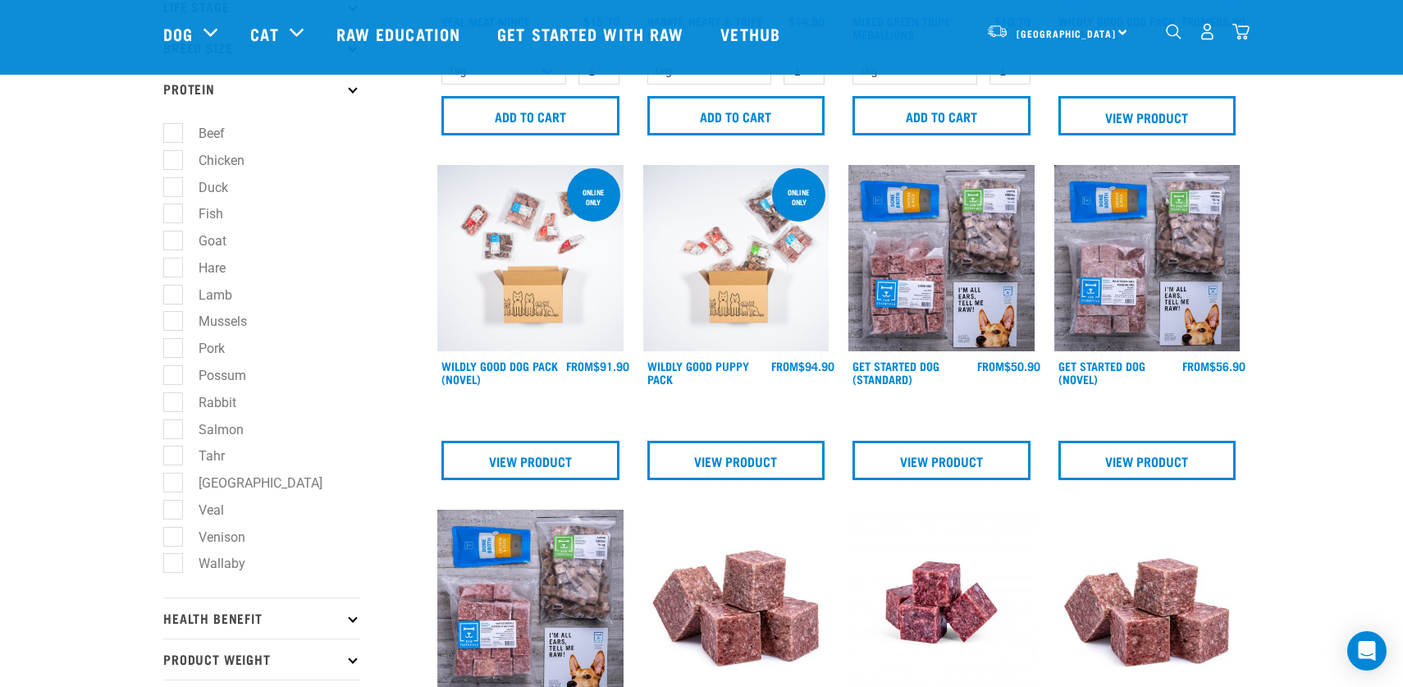
click at [172, 518] on label "Veal" at bounding box center [201, 510] width 58 height 21
click at [171, 512] on input "Veal" at bounding box center [168, 506] width 11 height 11
checkbox input "true"
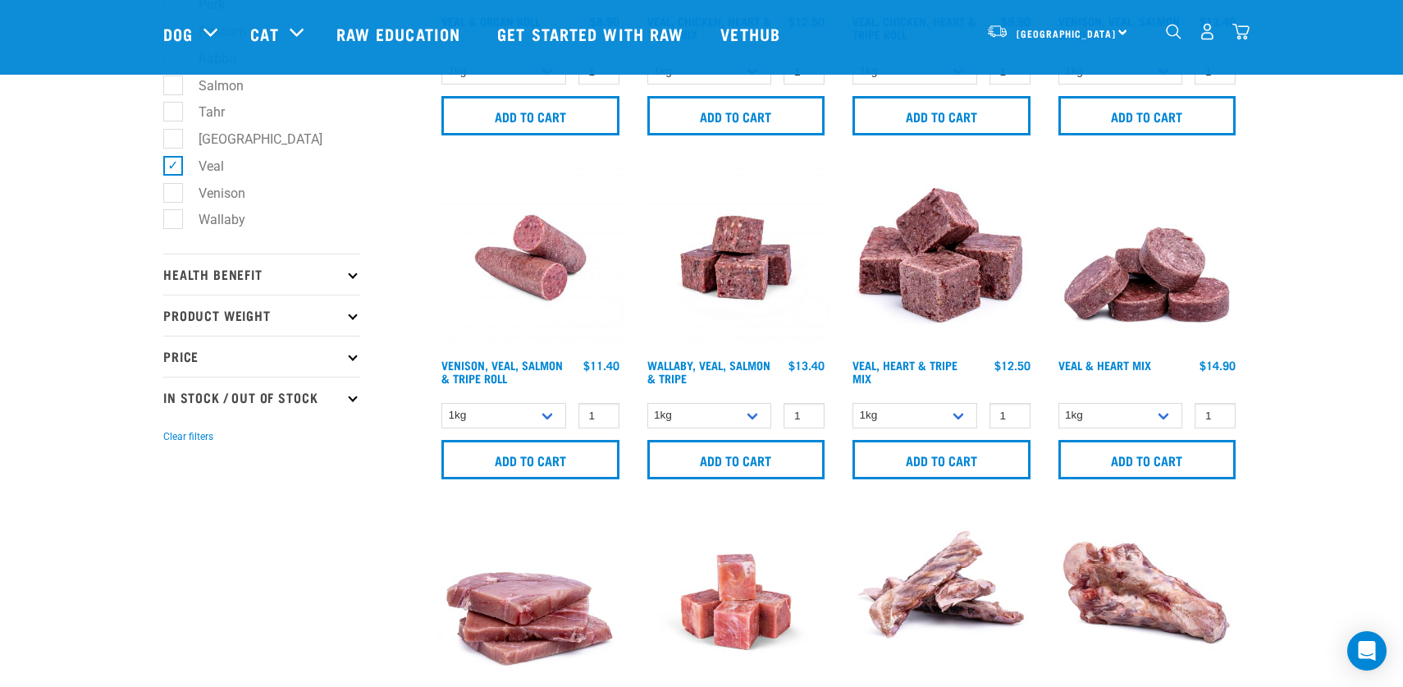
scroll to position [643, 0]
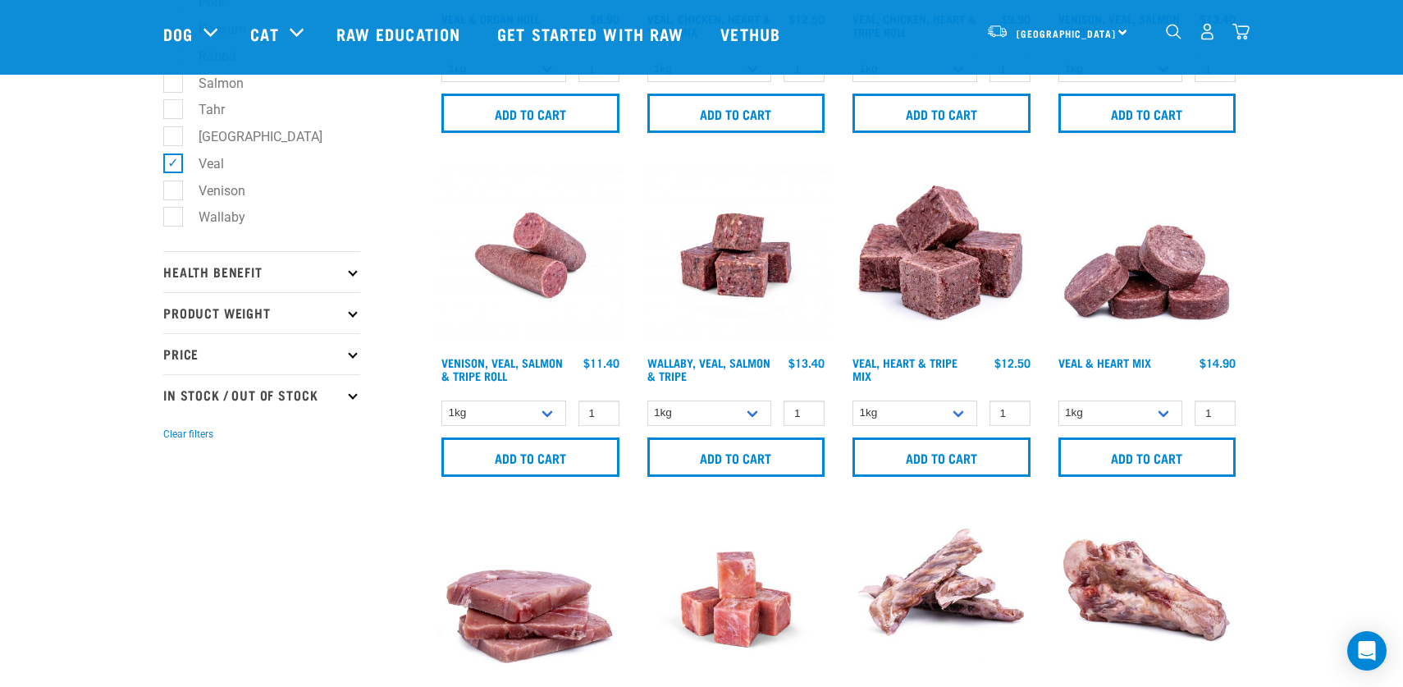
click at [941, 280] on img at bounding box center [941, 255] width 186 height 186
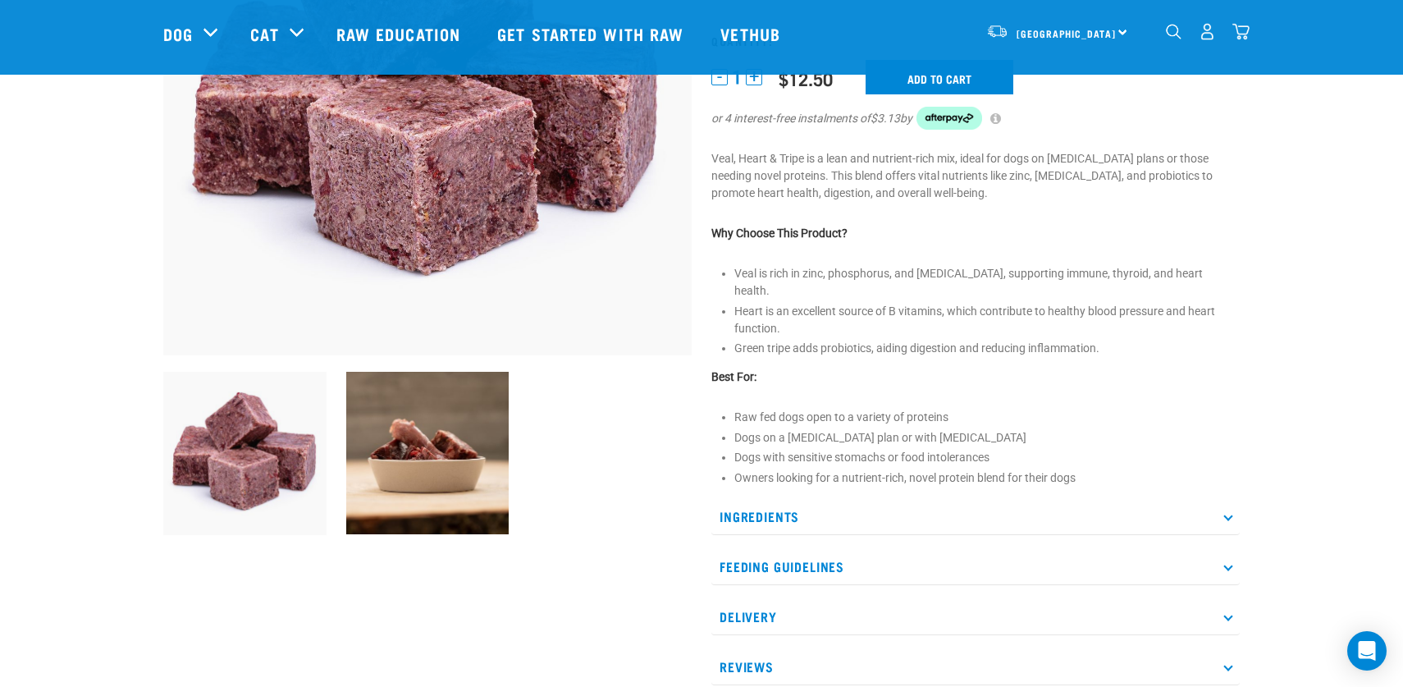
scroll to position [308, 0]
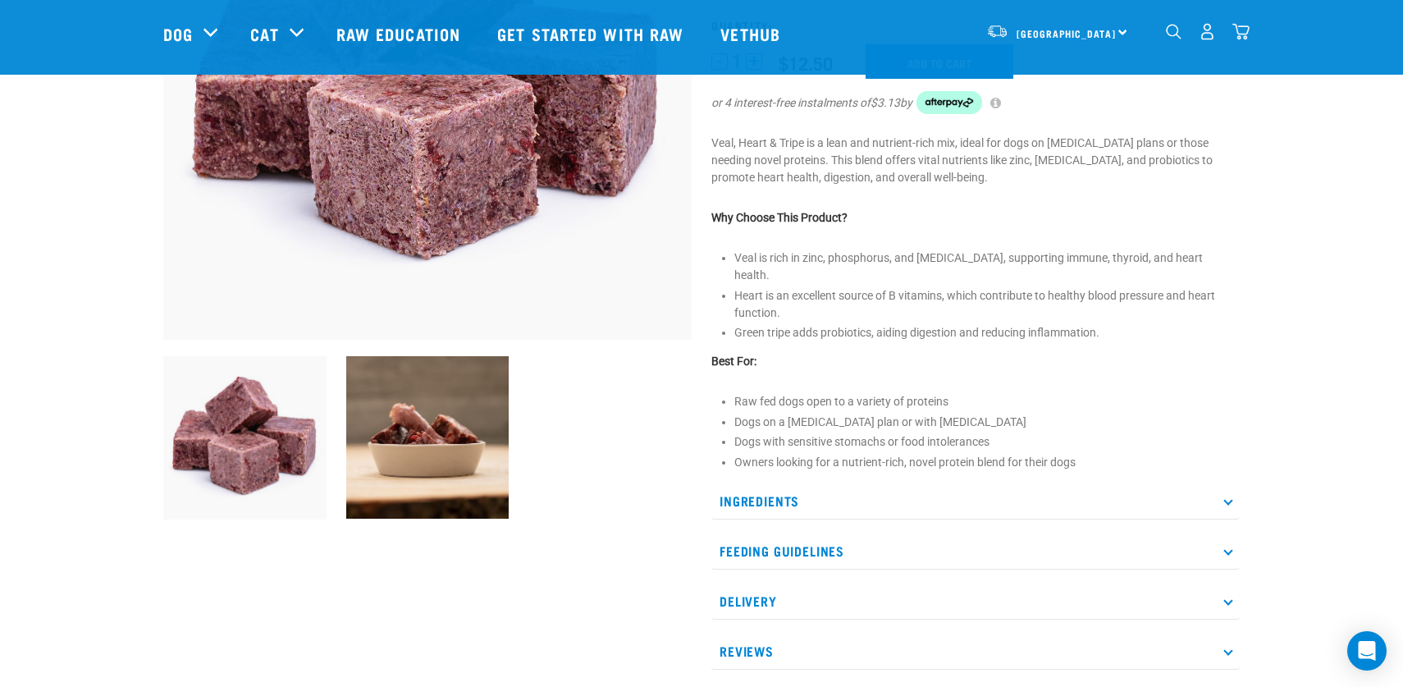
click at [1230, 486] on p "Ingredients" at bounding box center [975, 500] width 528 height 37
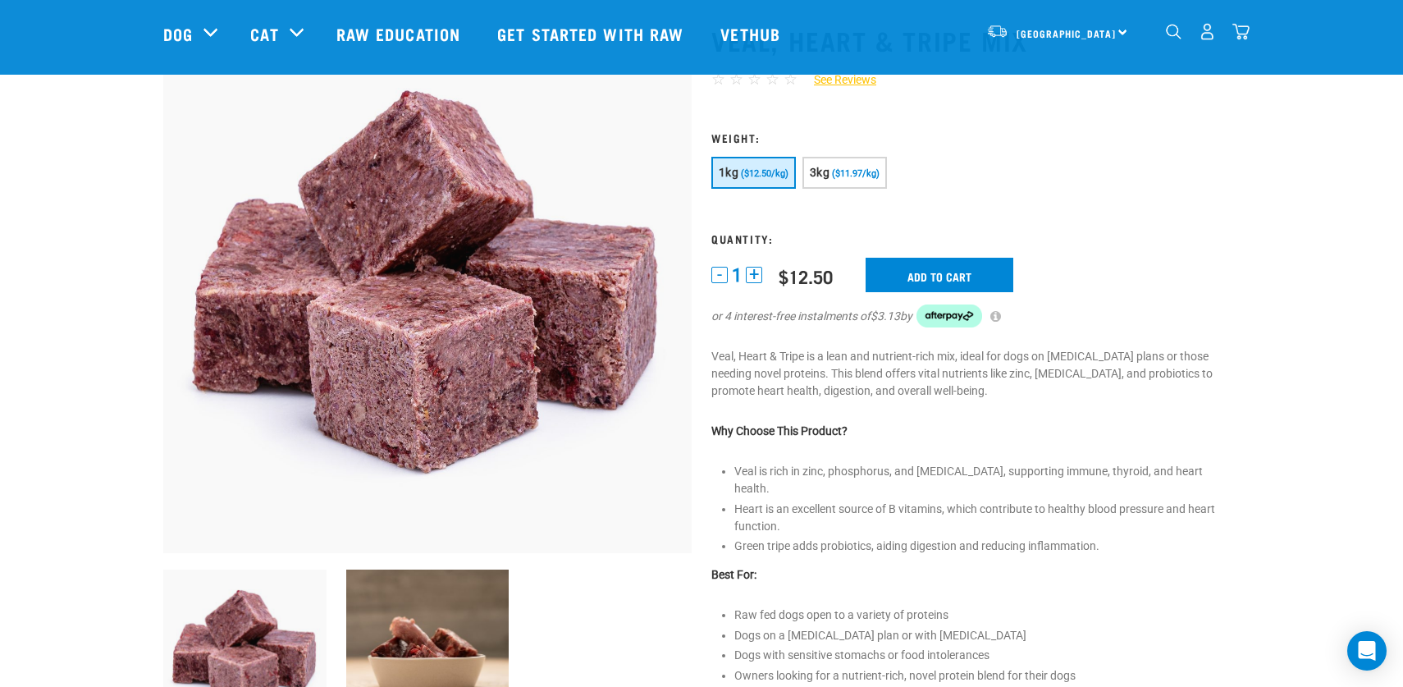
scroll to position [91, 0]
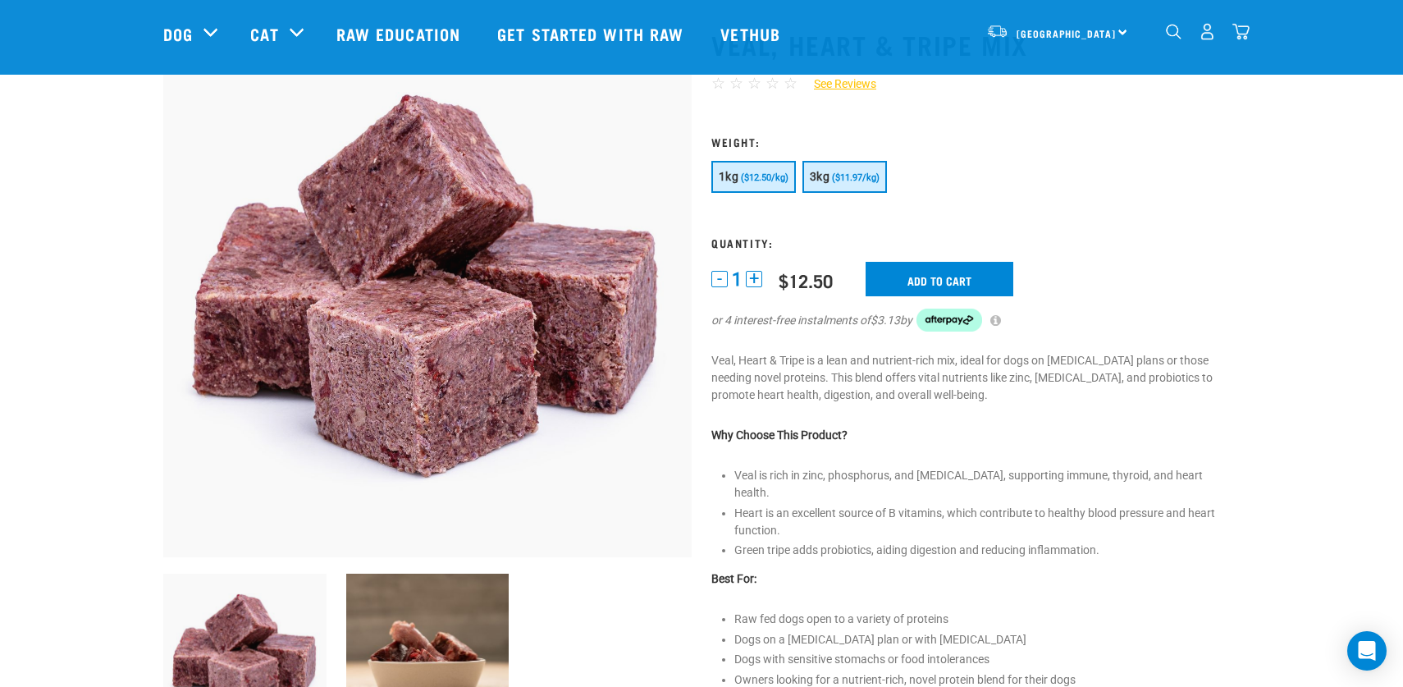
click at [841, 180] on span "($11.97/kg)" at bounding box center [856, 177] width 48 height 11
click at [755, 280] on button "+" at bounding box center [754, 279] width 16 height 16
click at [942, 280] on input "Add to cart" at bounding box center [939, 279] width 148 height 34
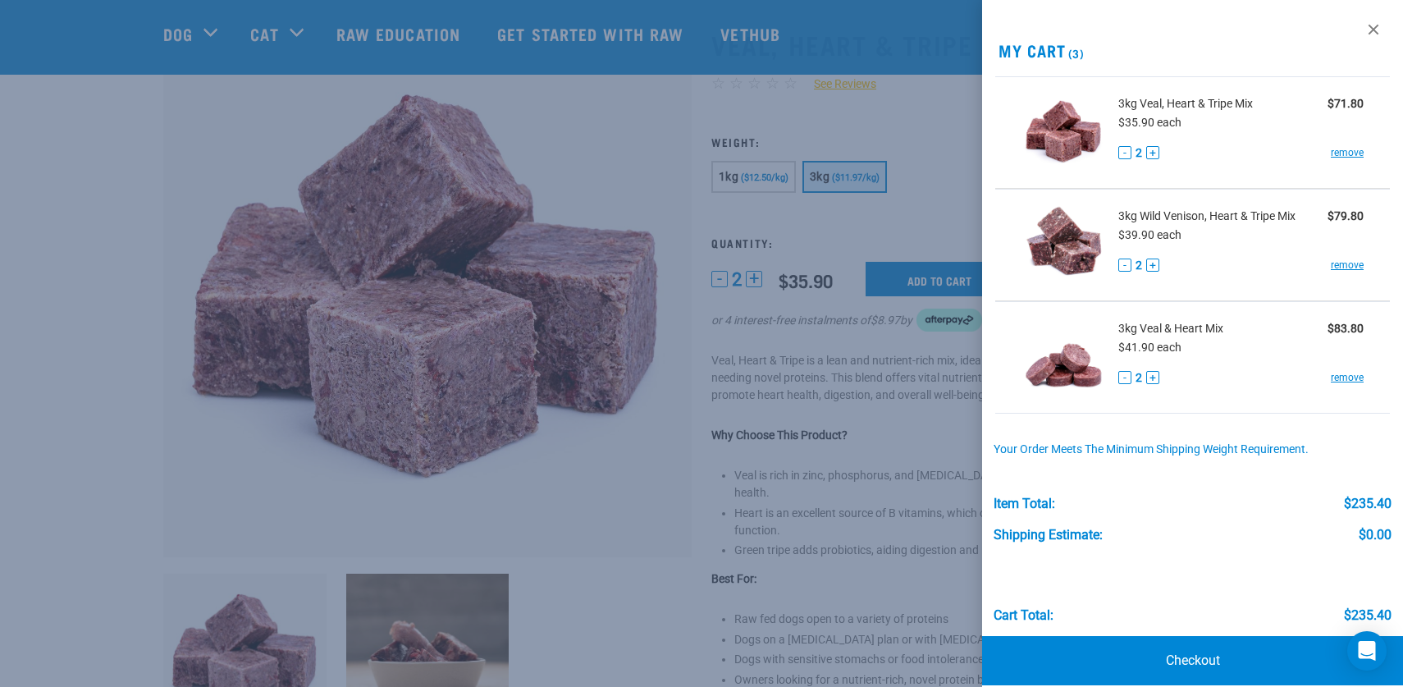
click at [651, 156] on div at bounding box center [701, 343] width 1403 height 687
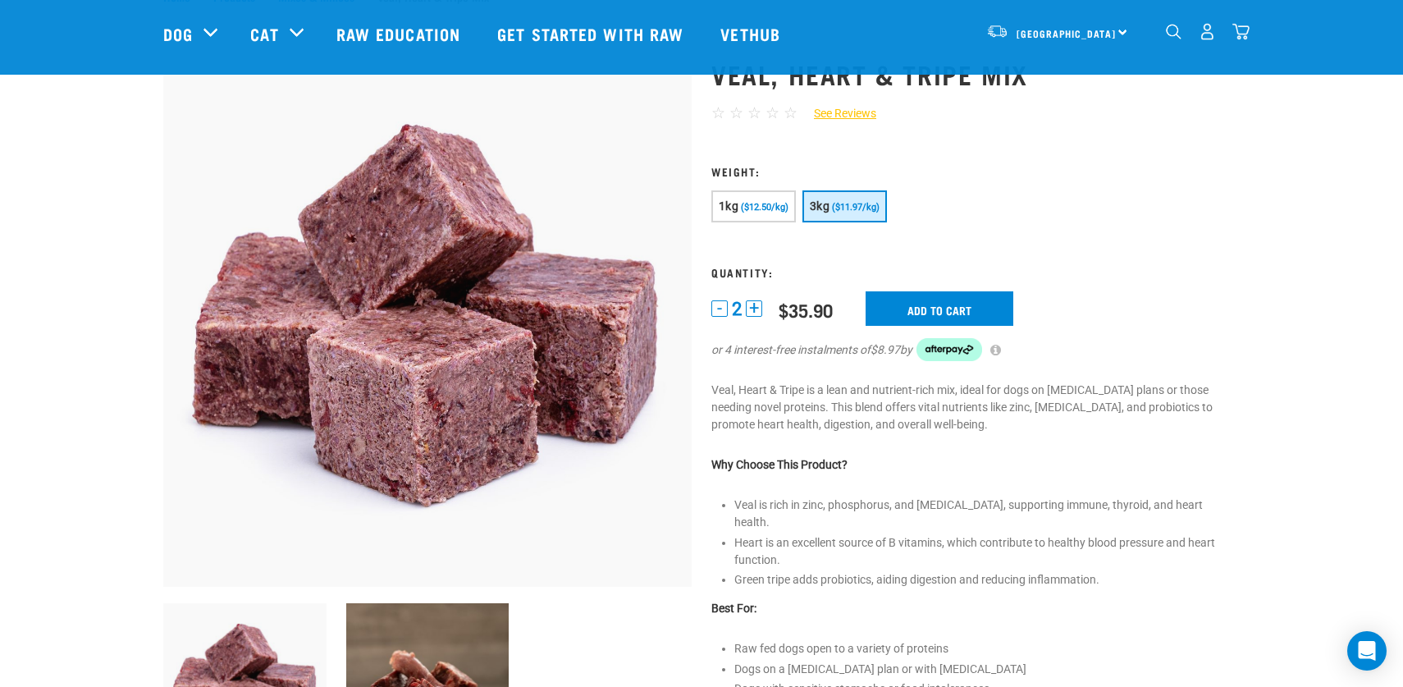
scroll to position [0, 0]
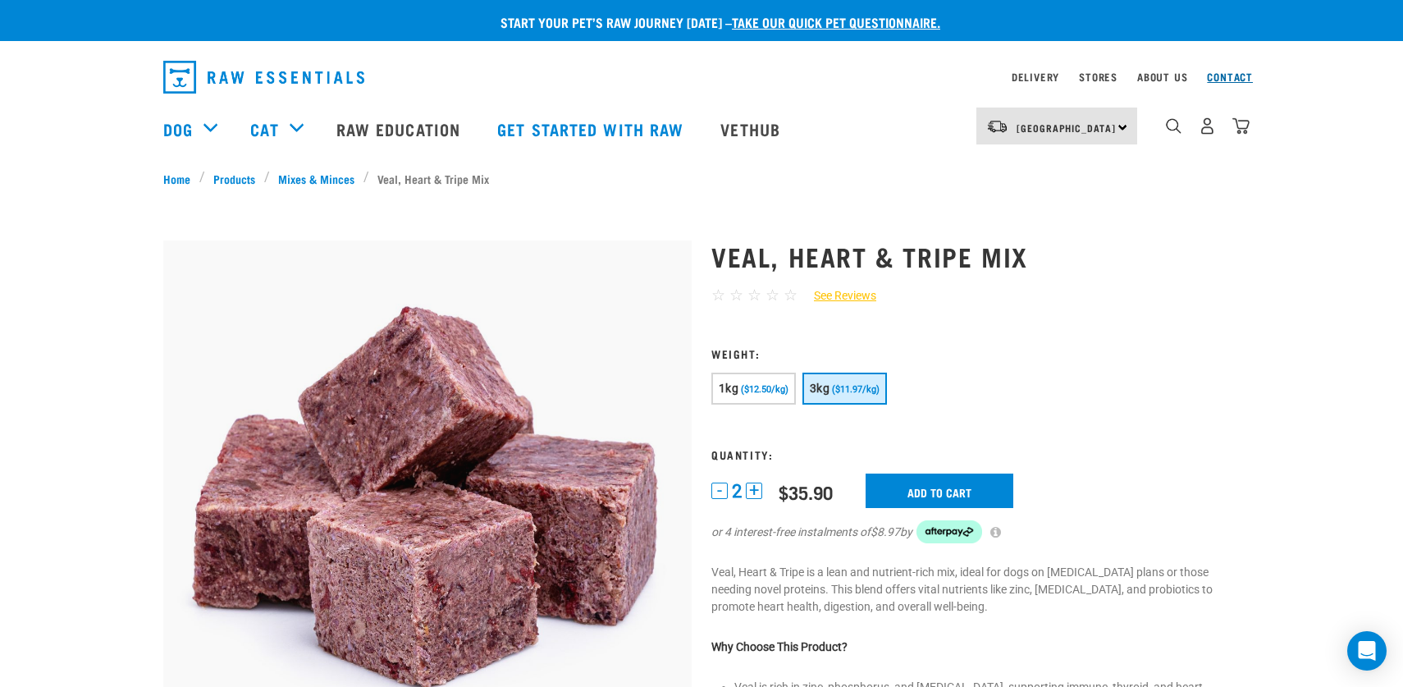
click at [1230, 74] on link "Contact" at bounding box center [1230, 77] width 46 height 6
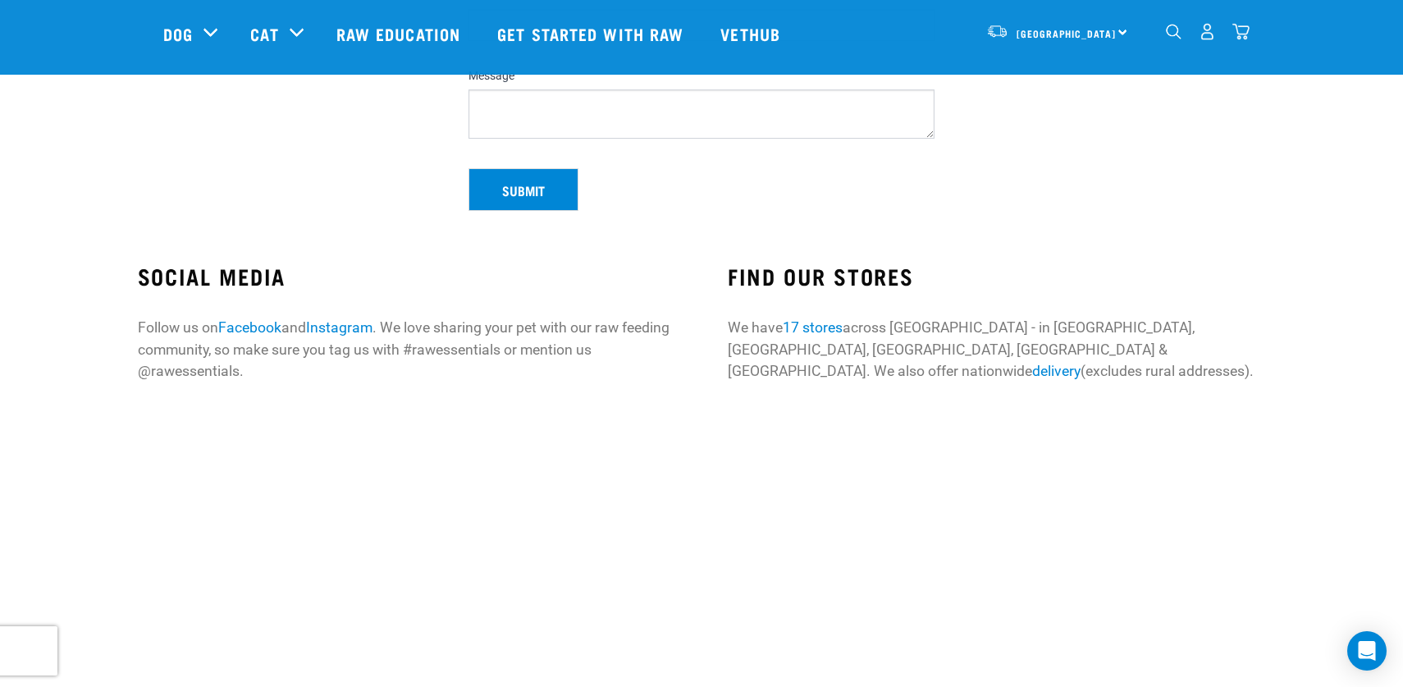
scroll to position [399, 0]
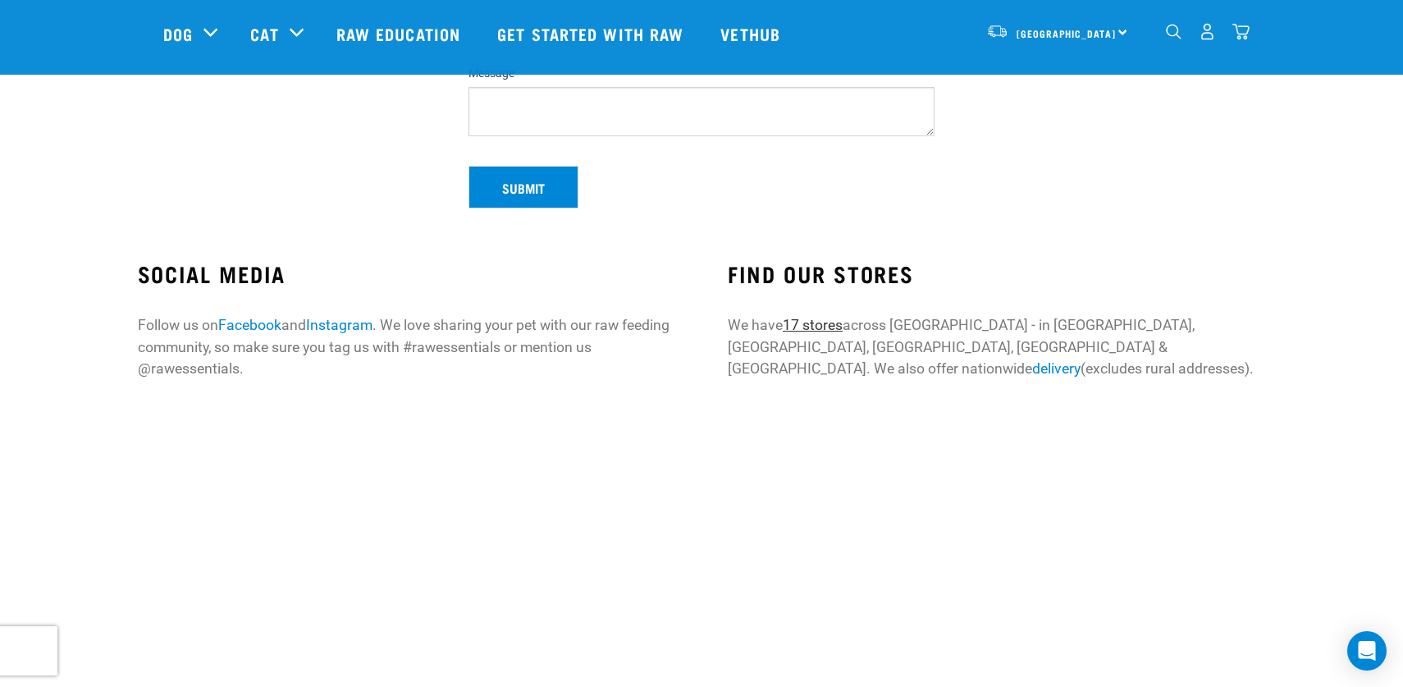
click at [816, 328] on link "17 stores" at bounding box center [813, 325] width 60 height 16
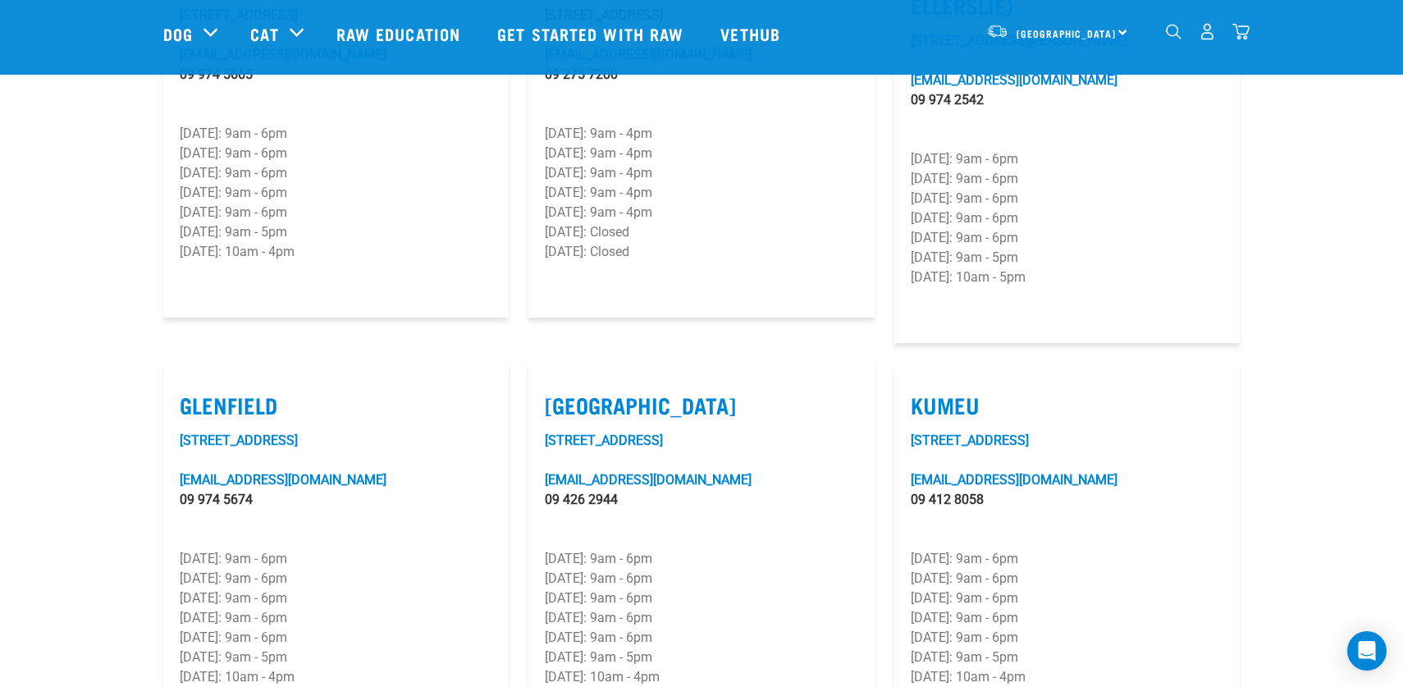
scroll to position [620, 0]
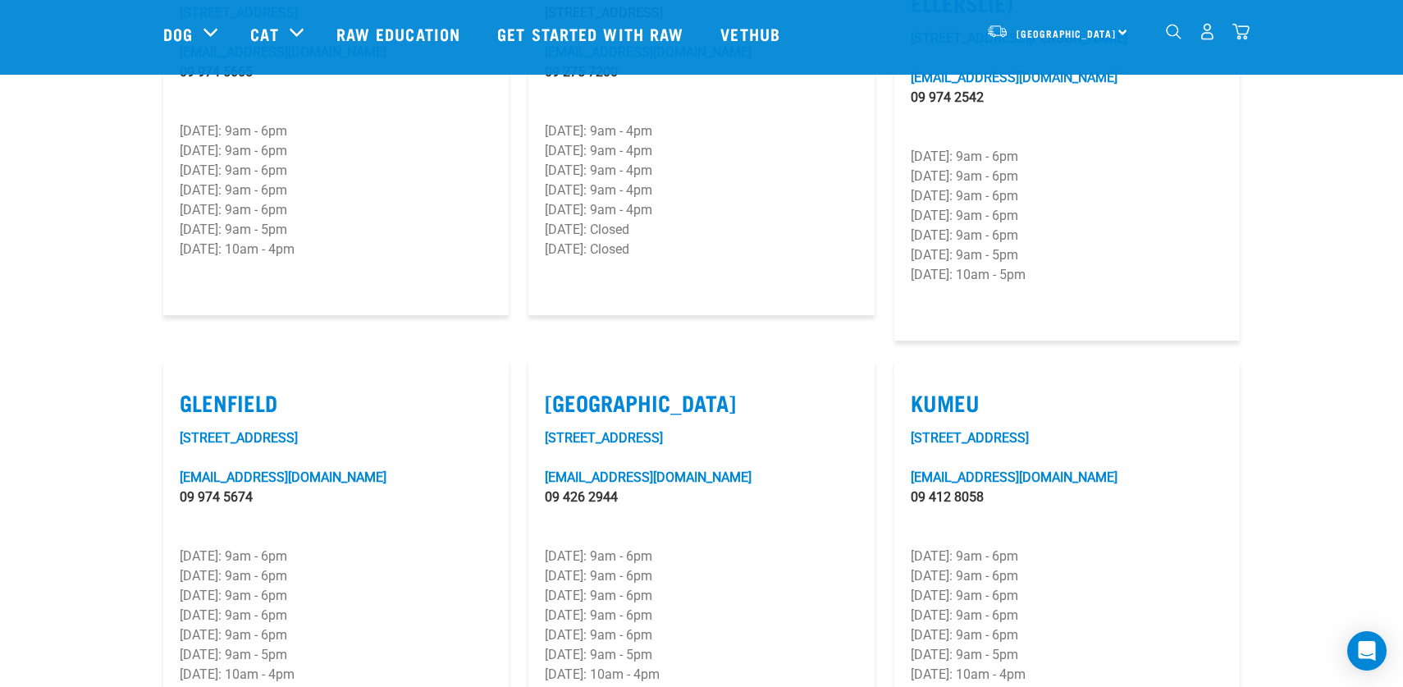
click at [1242, 27] on img "dropdown navigation" at bounding box center [1240, 31] width 17 height 17
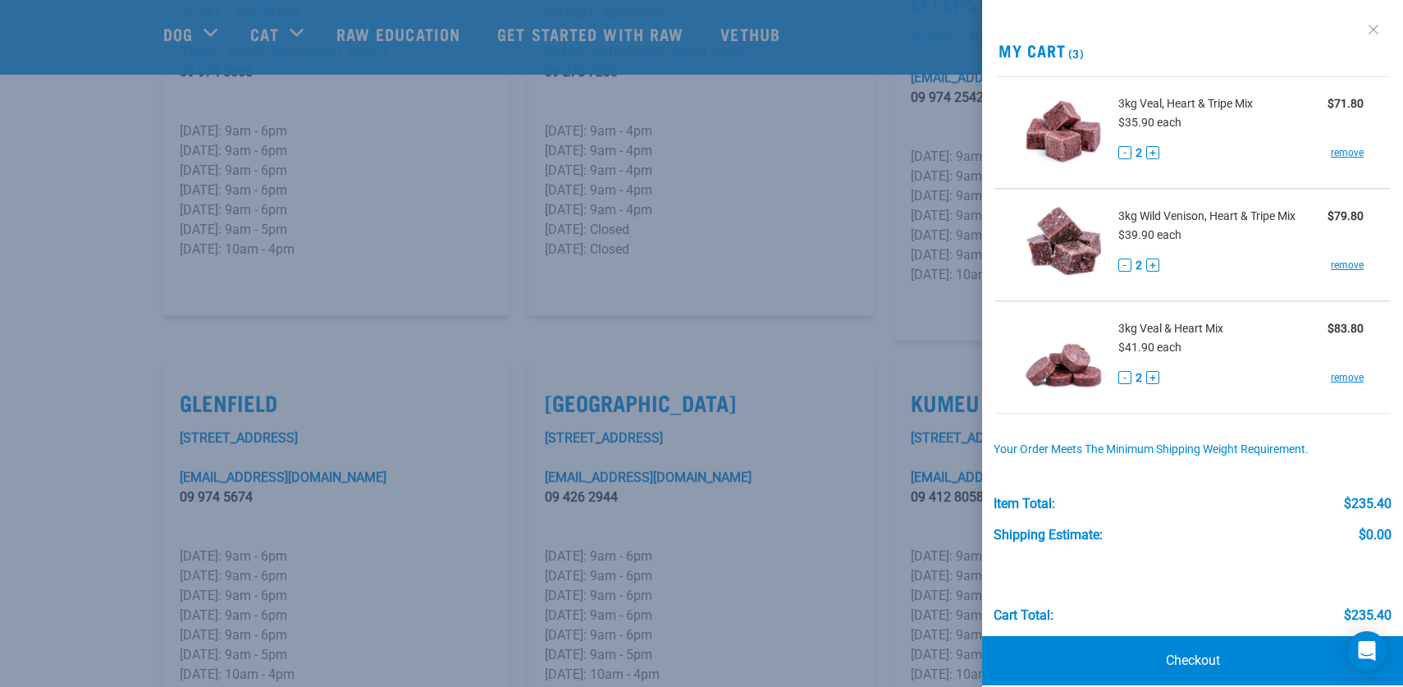
click at [1376, 33] on link at bounding box center [1373, 29] width 26 height 26
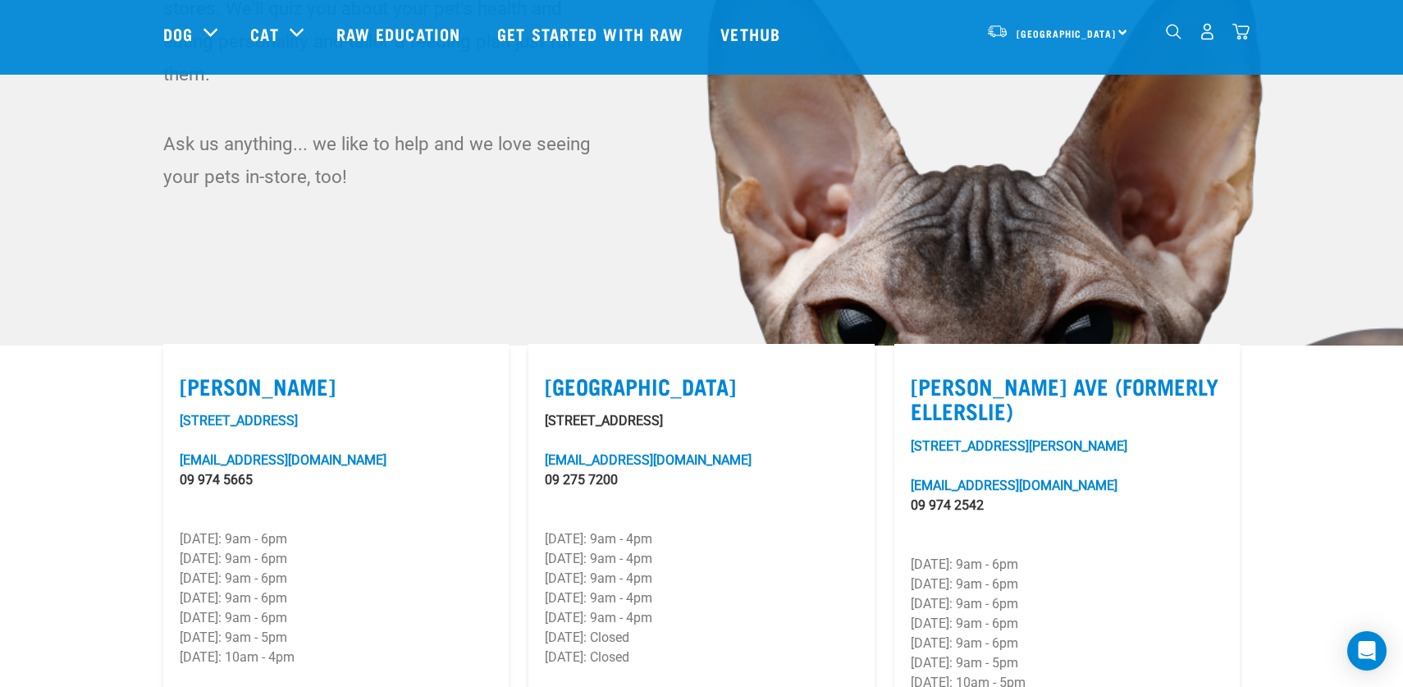
scroll to position [0, 0]
